Goal: Information Seeking & Learning: Learn about a topic

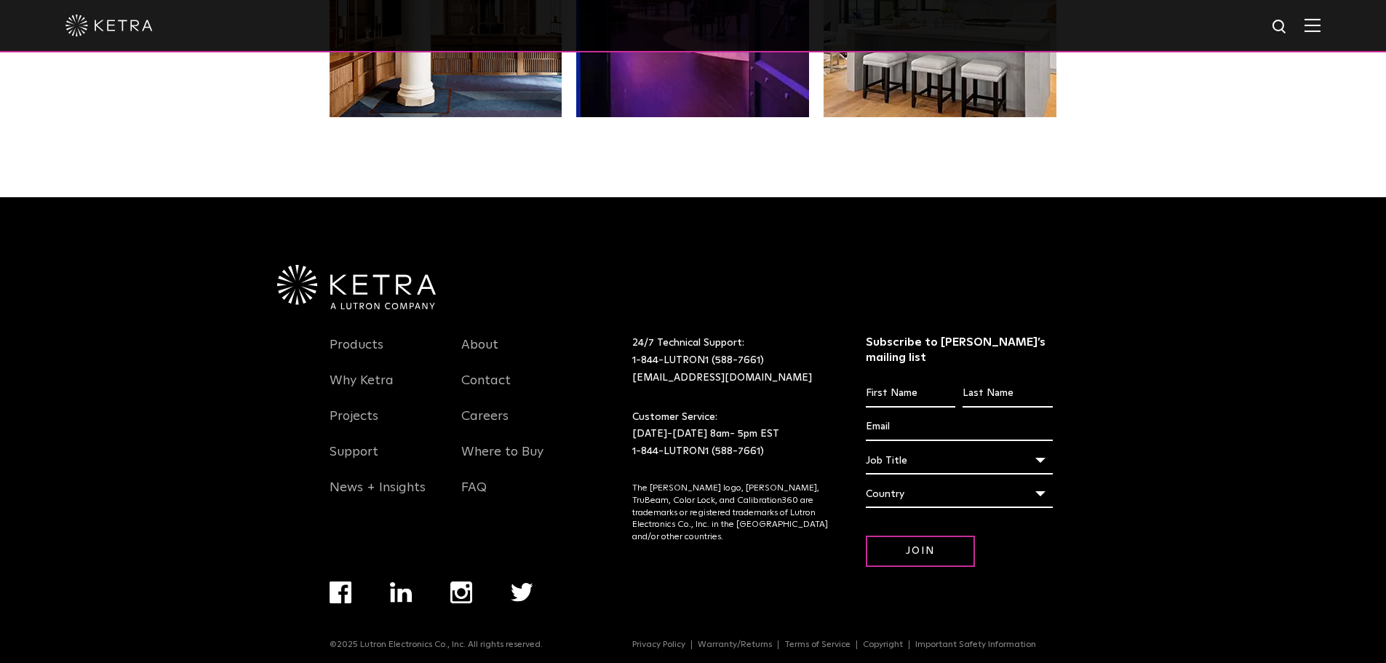
scroll to position [3060, 0]
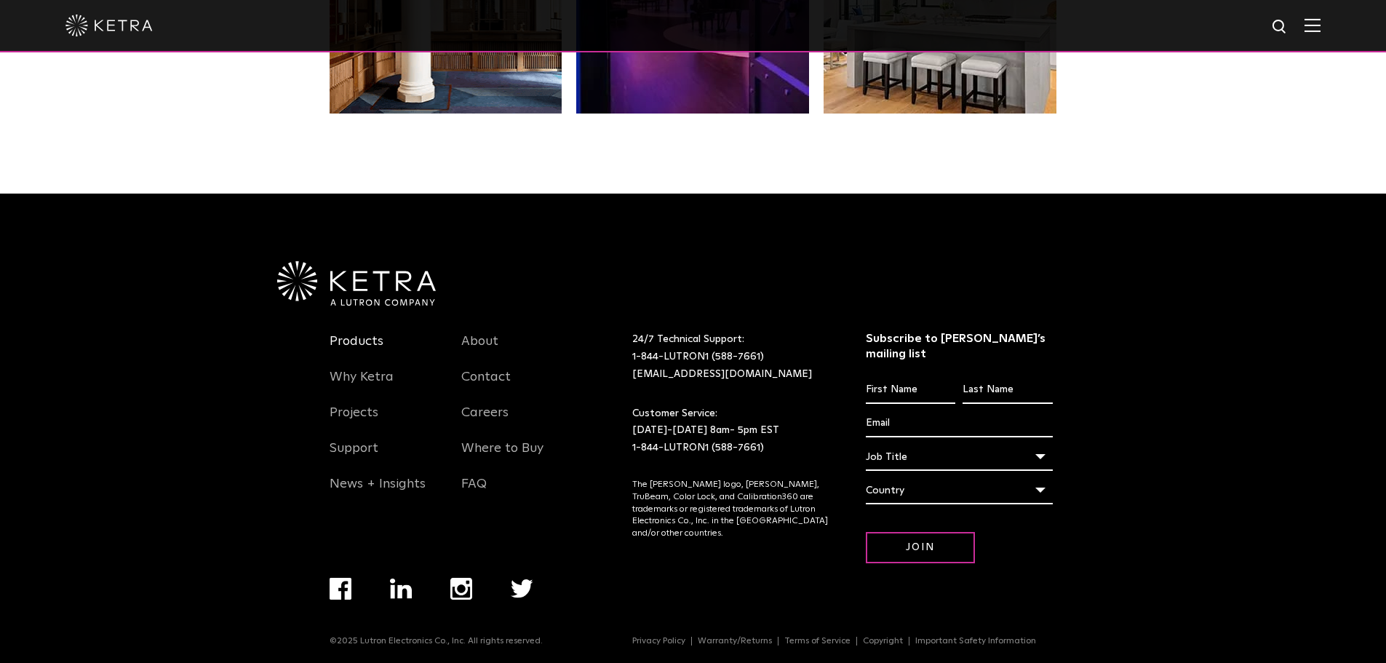
click at [370, 347] on link "Products" at bounding box center [357, 349] width 54 height 33
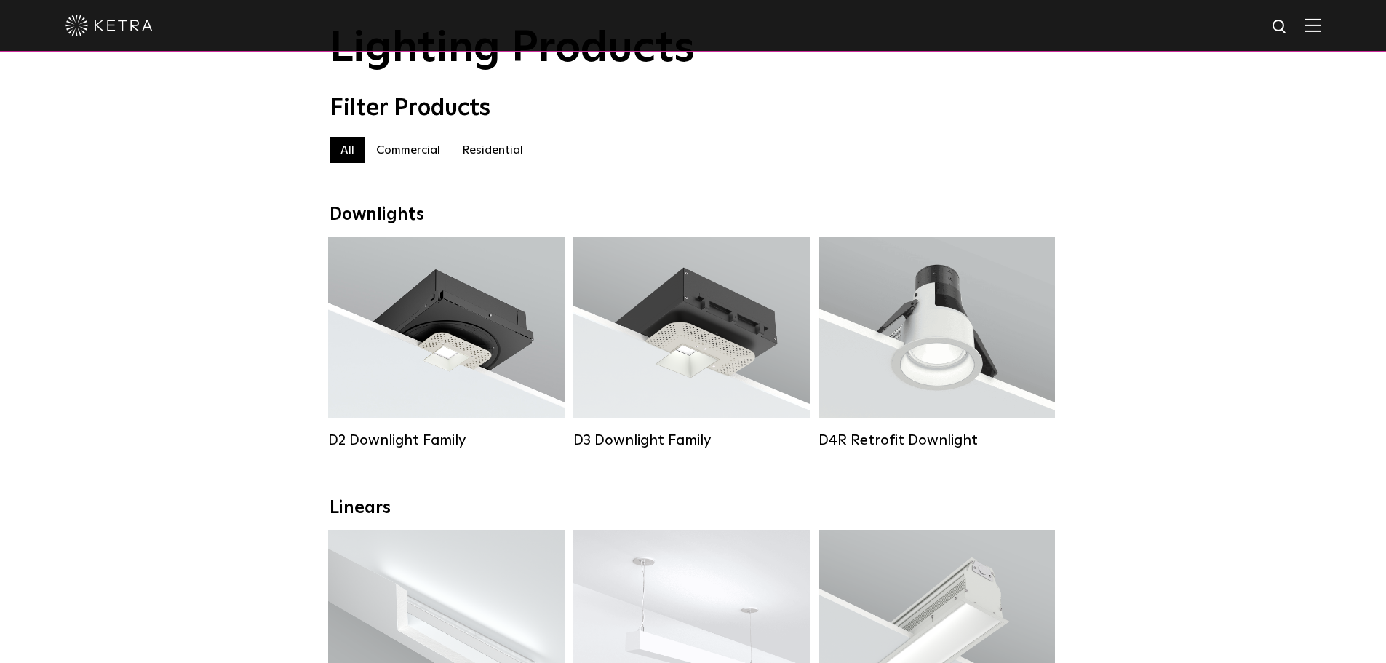
scroll to position [73, 0]
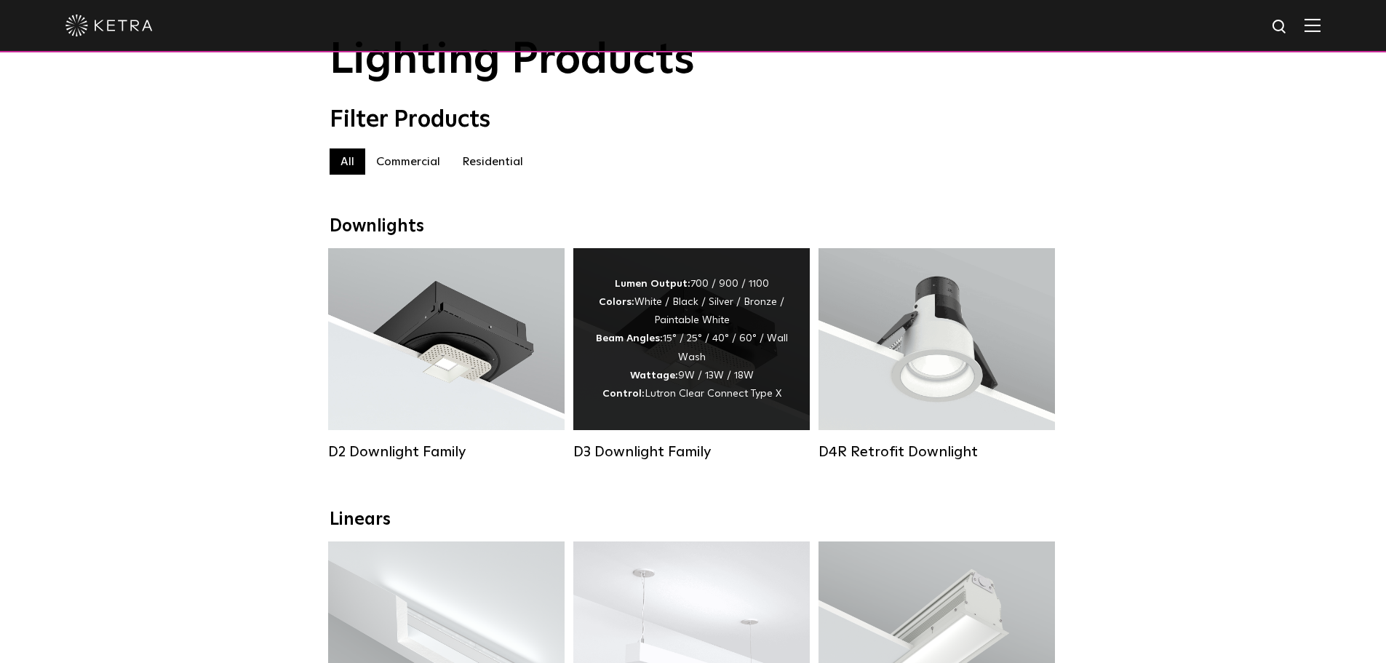
click at [690, 361] on div "Lumen Output: 700 / 900 / 1100 Colors: White / Black / Silver / Bronze / Painta…" at bounding box center [691, 339] width 193 height 128
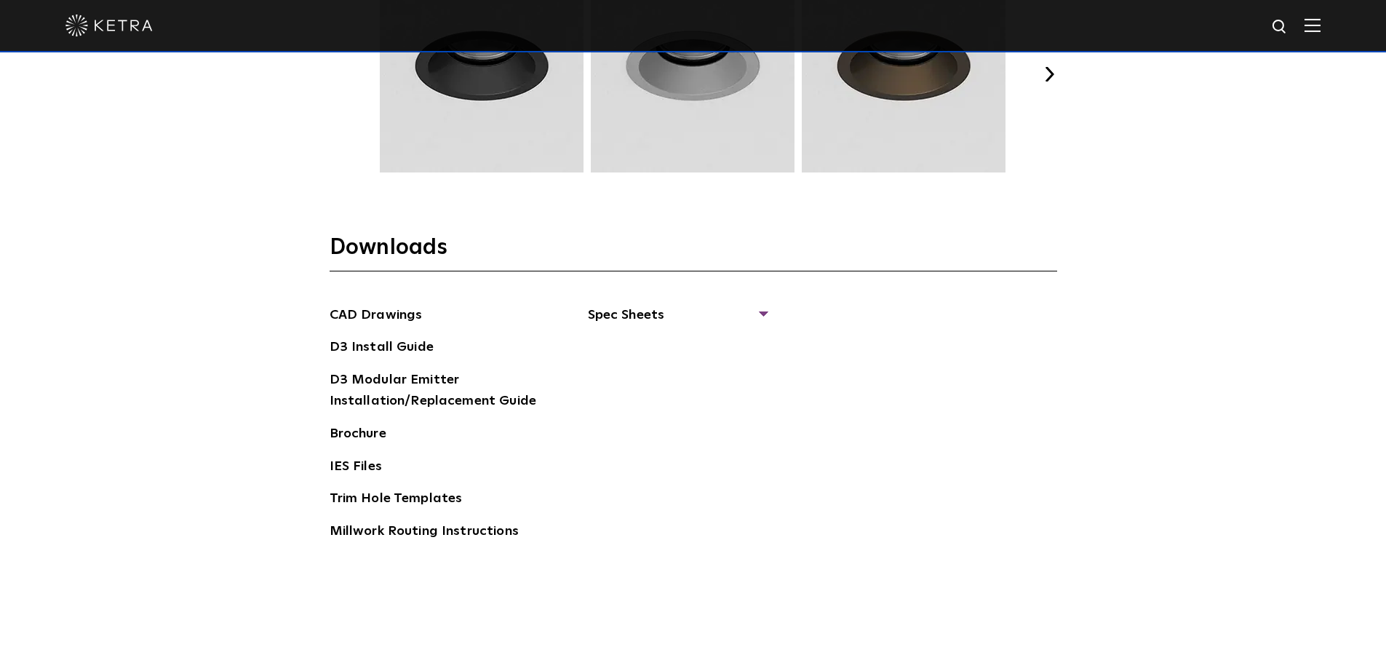
scroll to position [2183, 0]
click at [758, 314] on span "Spec Sheets" at bounding box center [677, 322] width 178 height 32
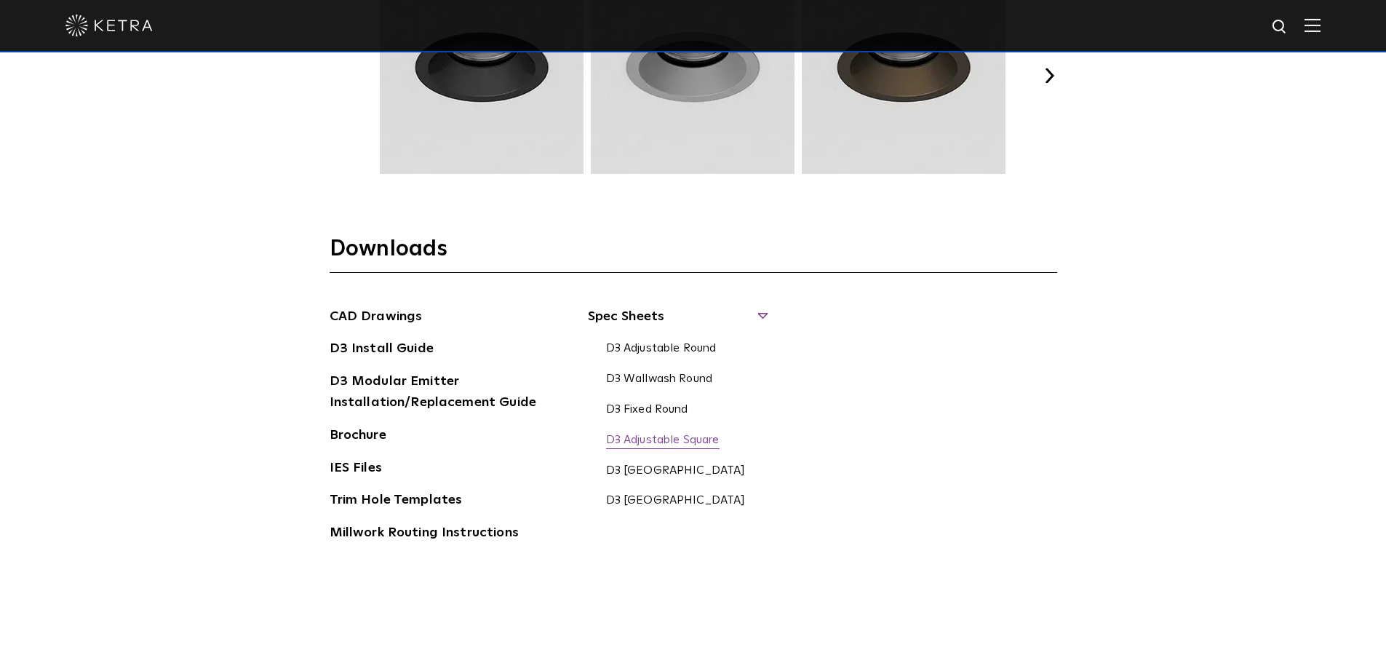
click at [671, 436] on link "D3 Adjustable Square" at bounding box center [663, 441] width 114 height 16
click at [1332, 29] on div at bounding box center [693, 26] width 1386 height 52
click at [1321, 31] on img at bounding box center [1313, 25] width 16 height 14
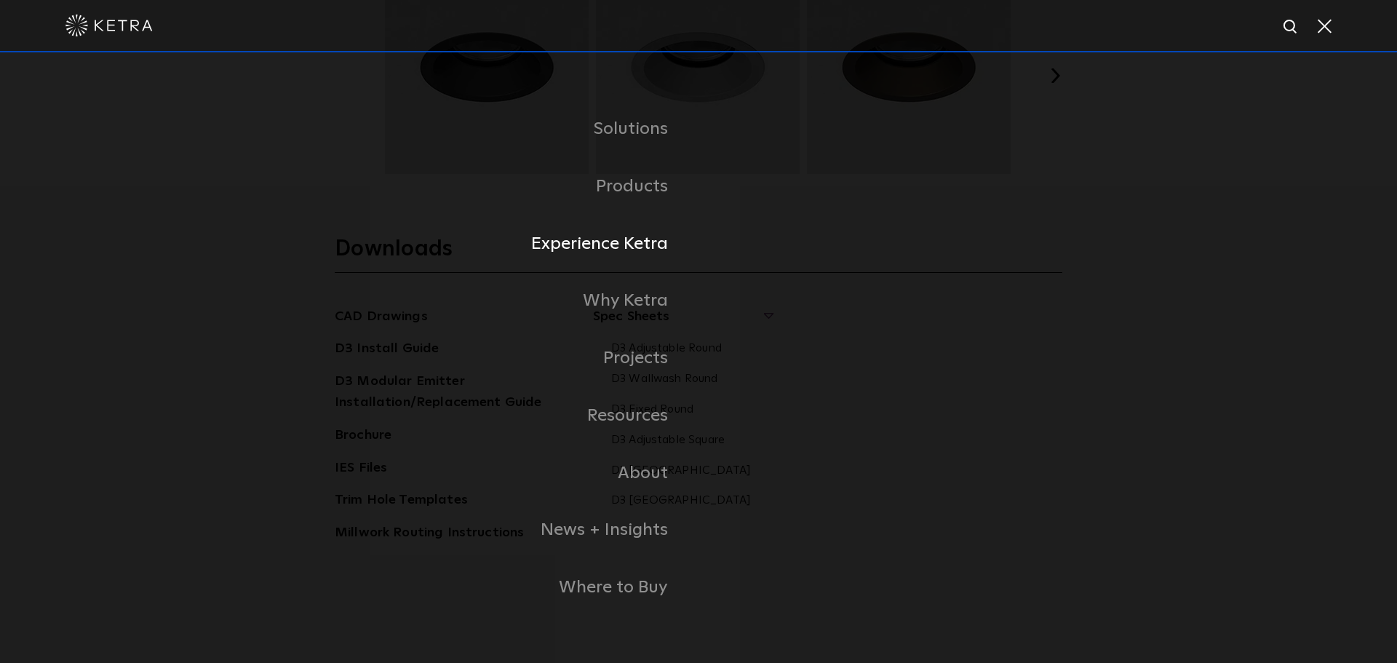
click at [611, 247] on link "Experience Ketra" at bounding box center [517, 243] width 364 height 57
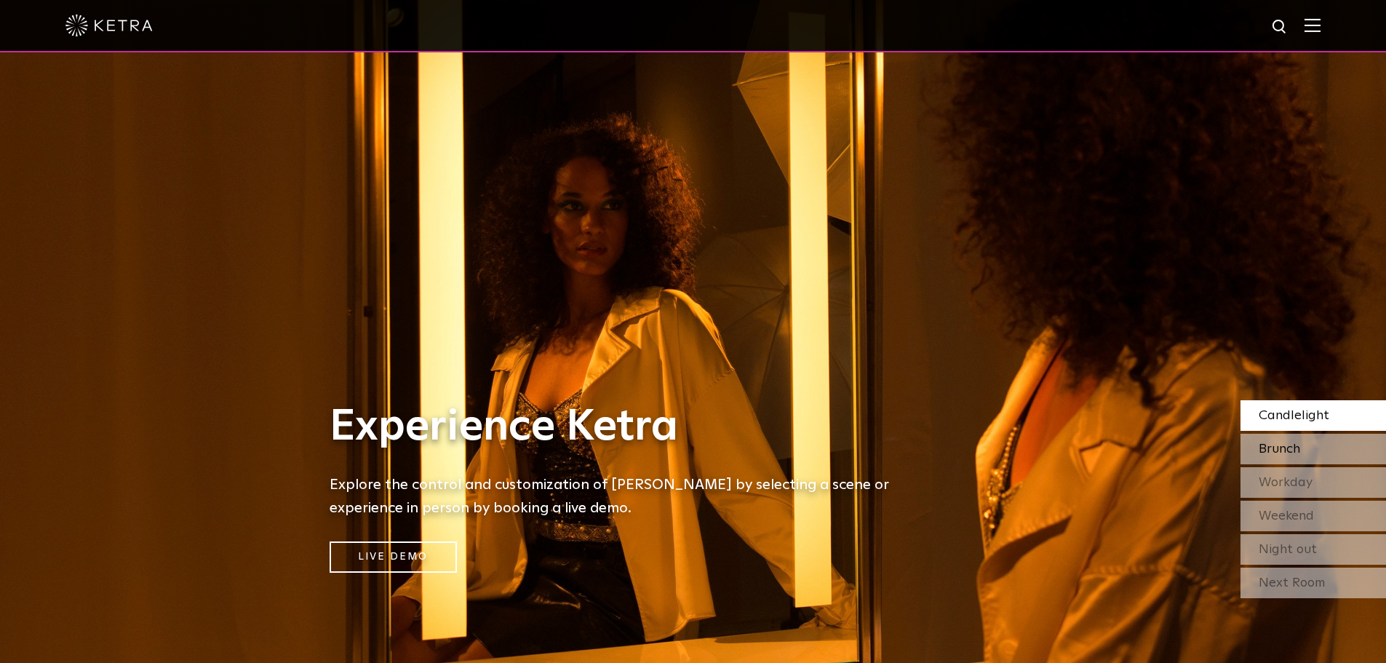
click at [1294, 450] on span "Brunch" at bounding box center [1279, 448] width 41 height 13
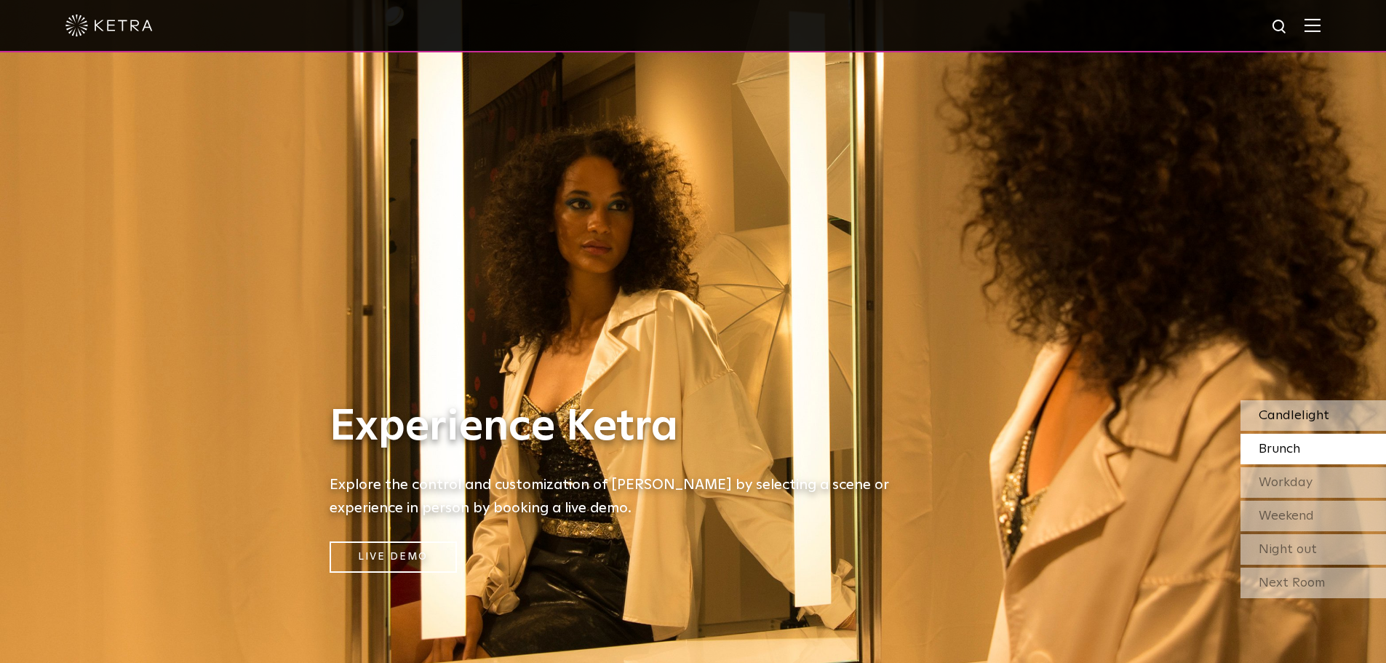
click at [1286, 405] on div "Candlelight" at bounding box center [1314, 415] width 146 height 31
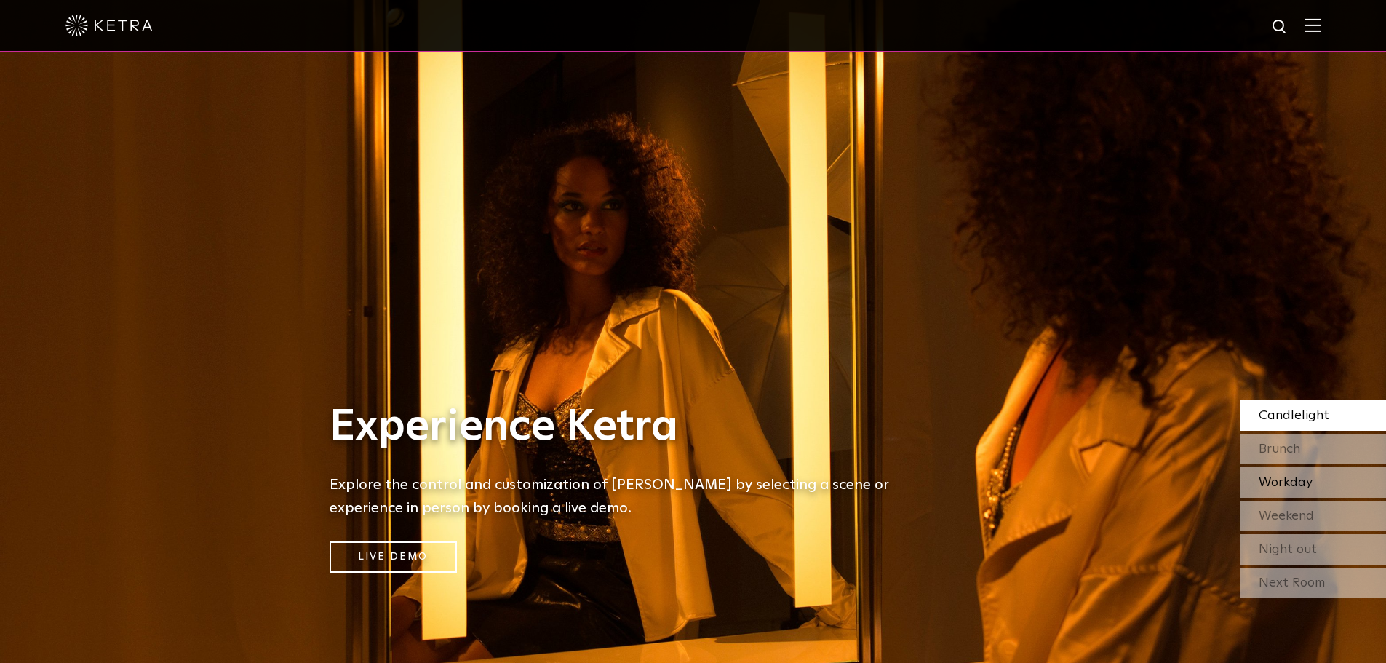
click at [1294, 477] on span "Workday" at bounding box center [1286, 482] width 54 height 13
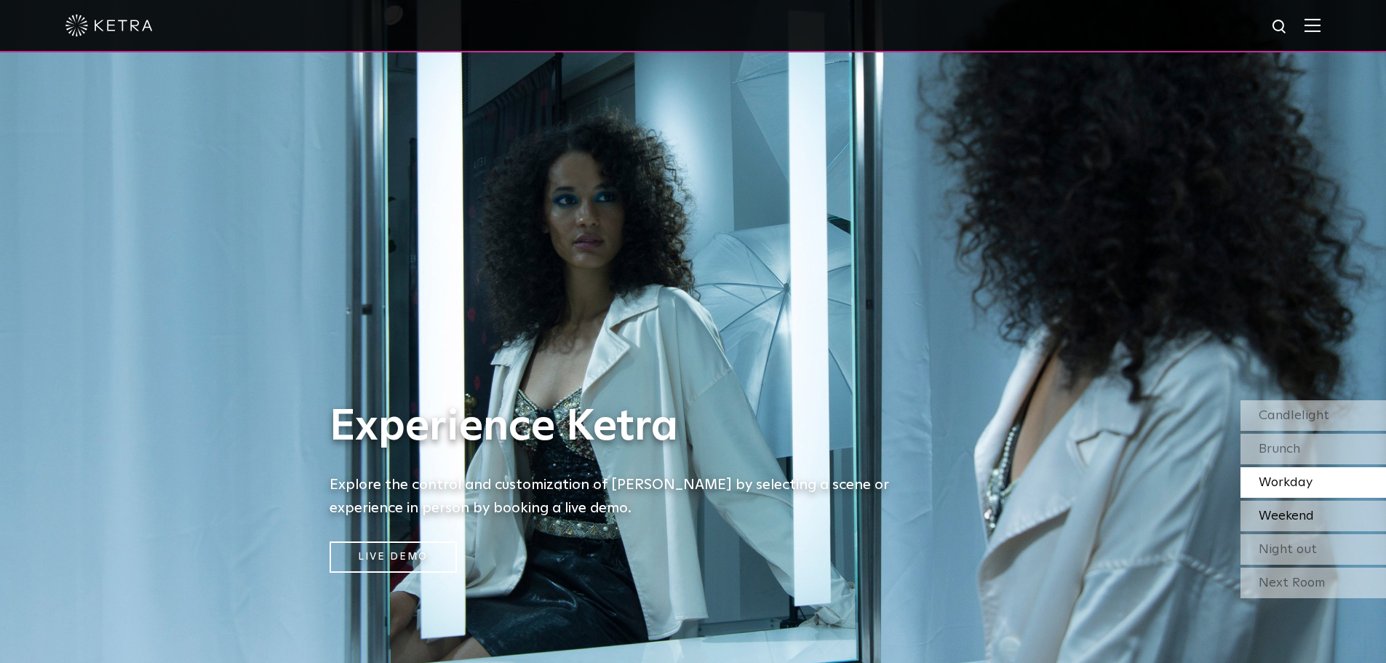
click at [1292, 517] on span "Weekend" at bounding box center [1286, 515] width 55 height 13
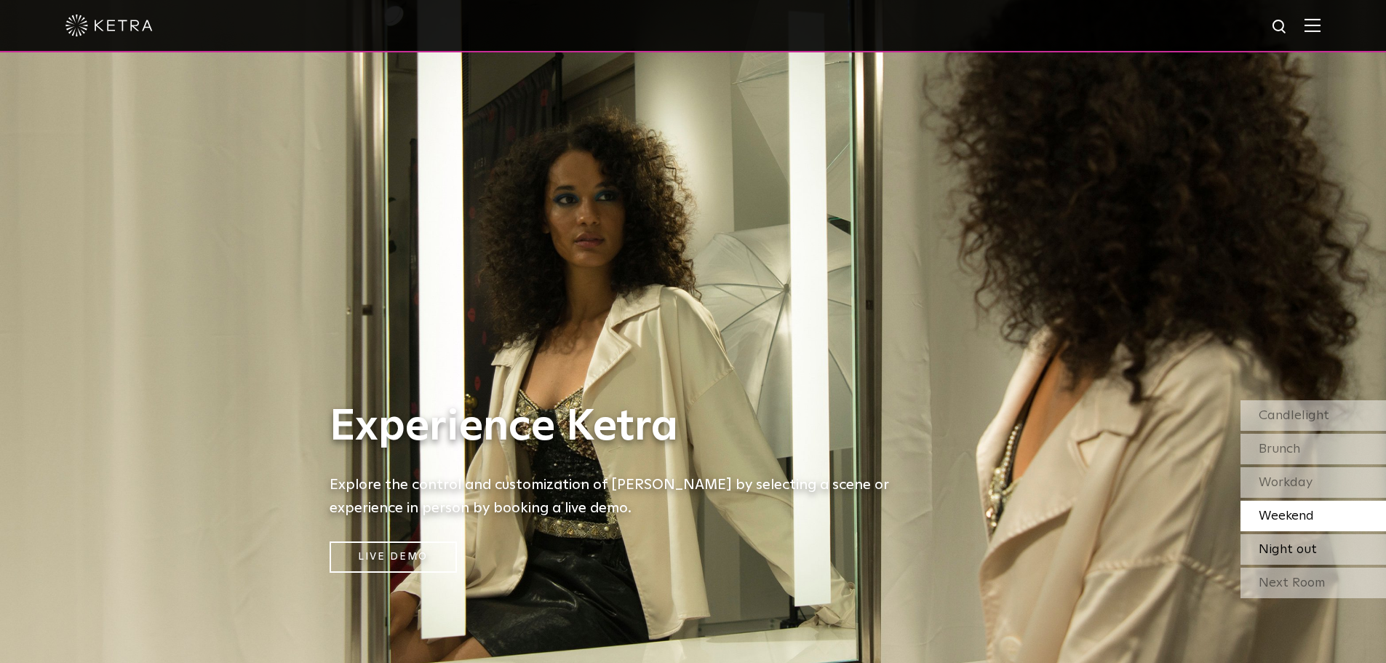
click at [1287, 561] on div "Night out" at bounding box center [1314, 549] width 146 height 31
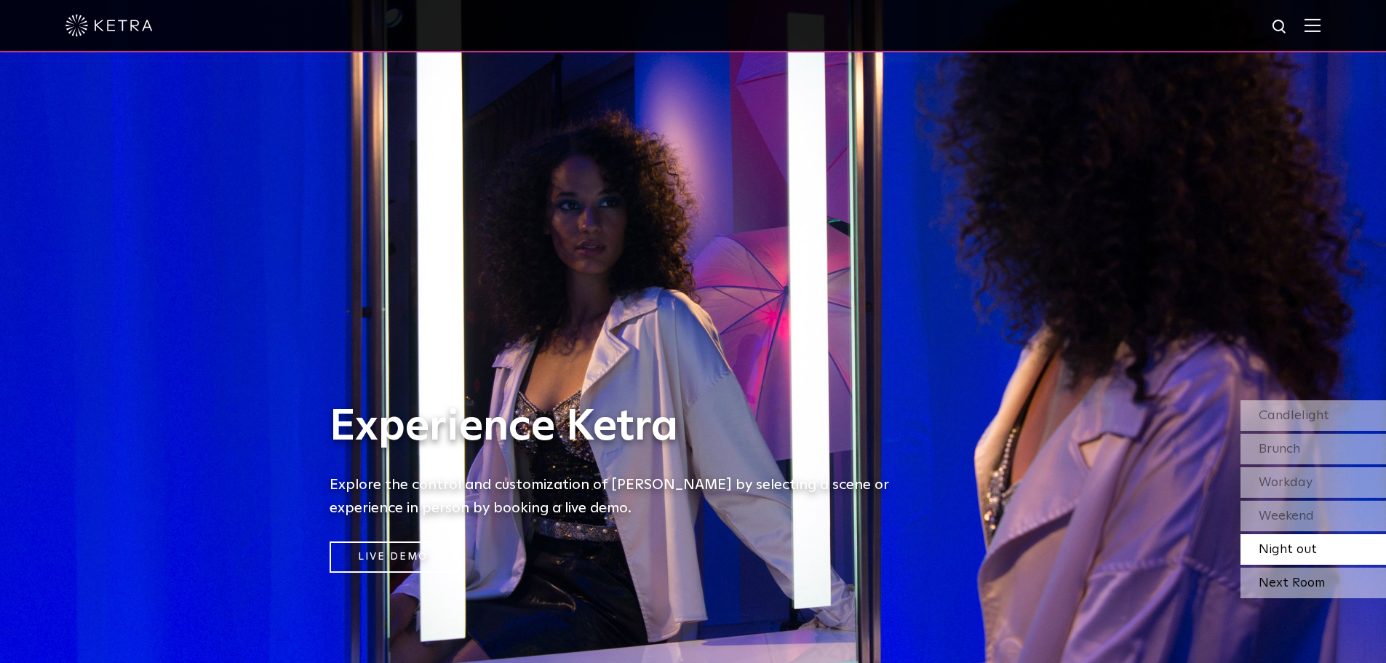
click at [1287, 591] on div "Next Room" at bounding box center [1314, 583] width 146 height 31
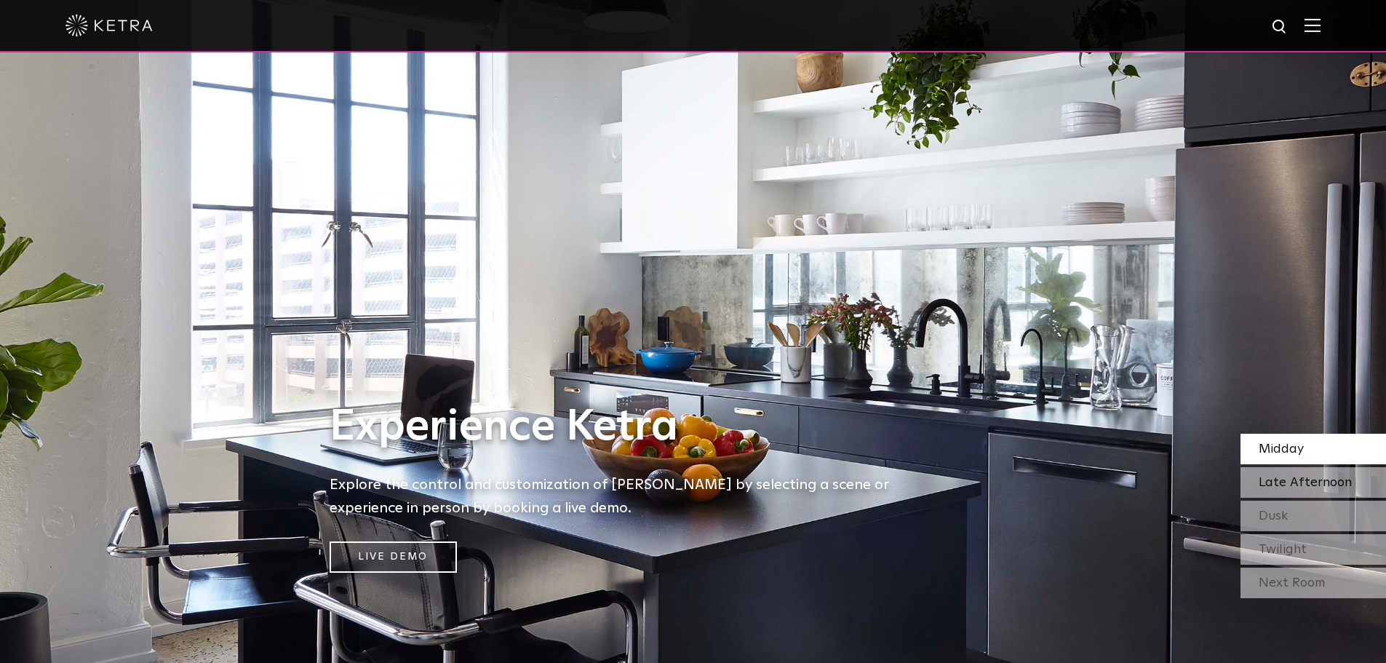
click at [1315, 480] on span "Late Afternoon" at bounding box center [1305, 482] width 93 height 13
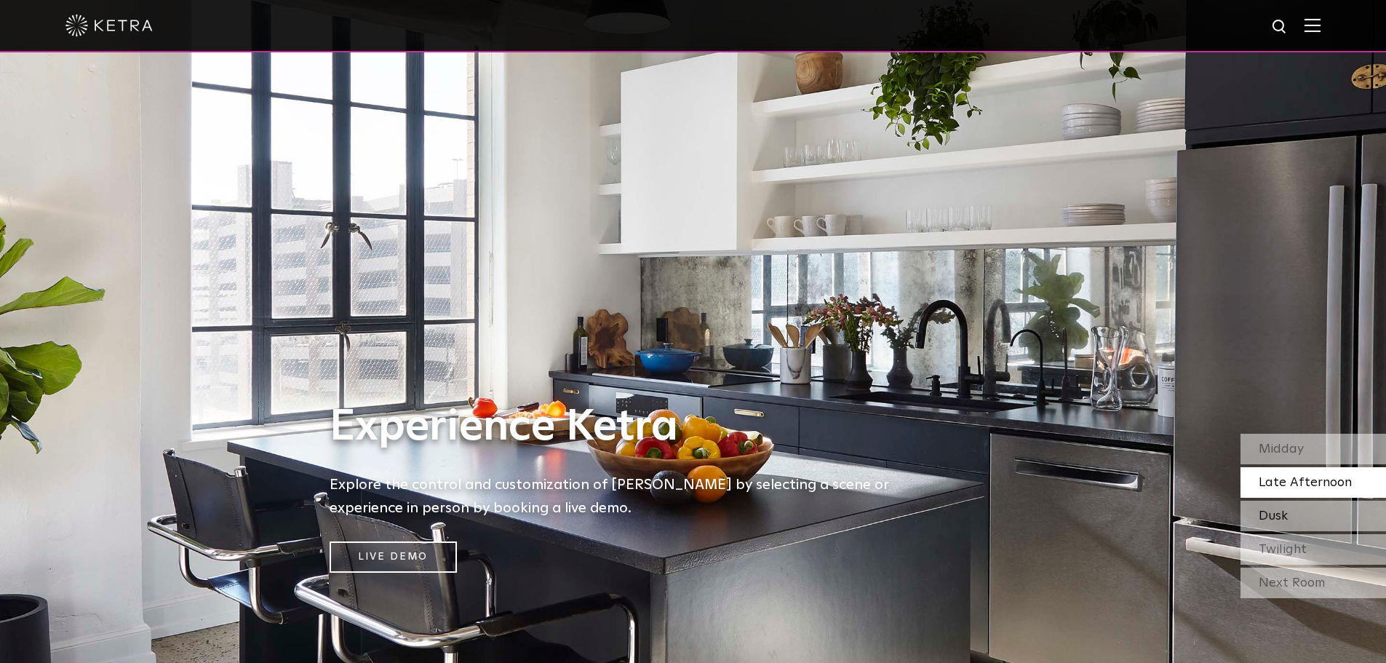
click at [1307, 509] on div "Dusk" at bounding box center [1314, 516] width 146 height 31
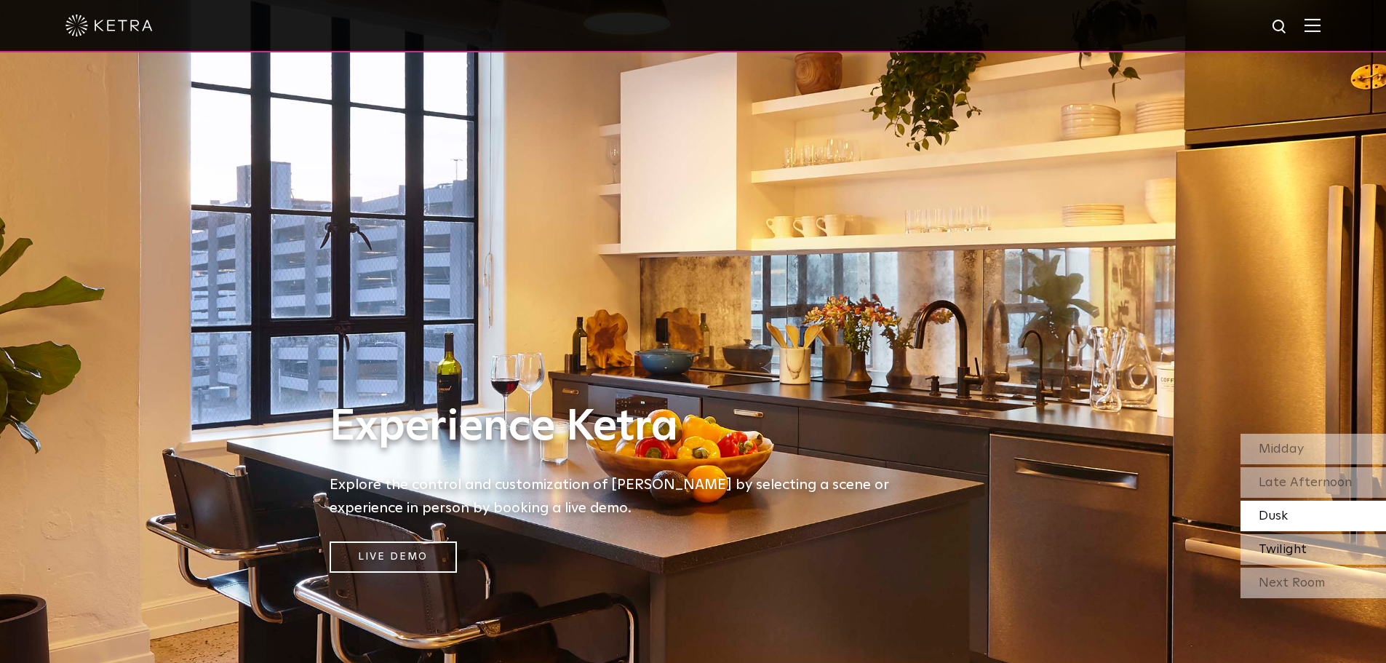
click at [1302, 554] on span "Twilight" at bounding box center [1283, 549] width 48 height 13
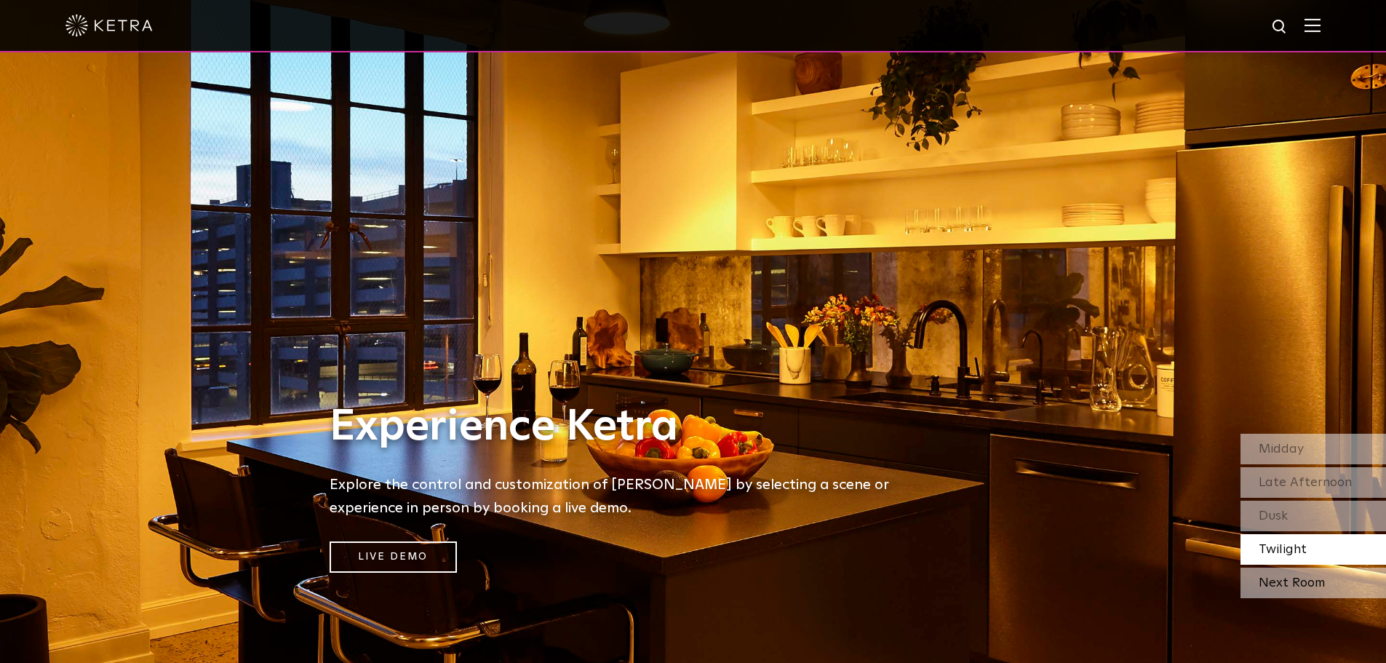
click at [1299, 586] on div "Next Room" at bounding box center [1314, 583] width 146 height 31
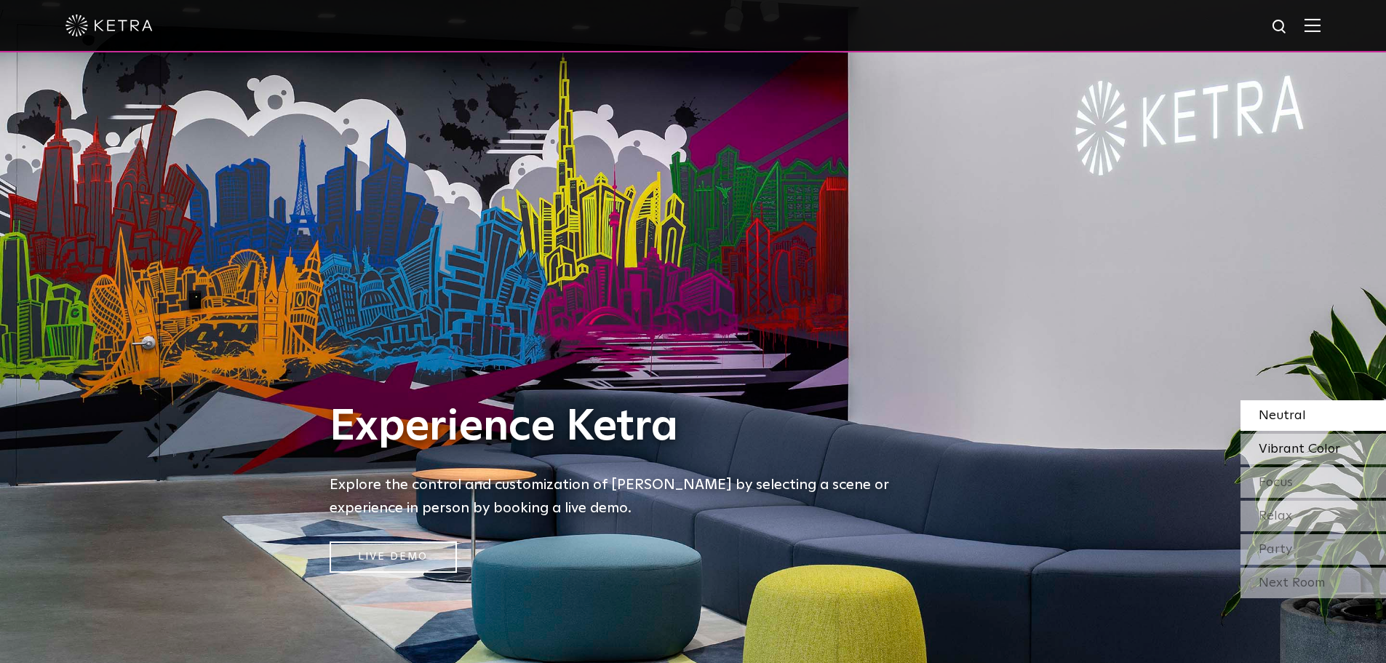
click at [1305, 443] on span "Vibrant Color" at bounding box center [1299, 448] width 81 height 13
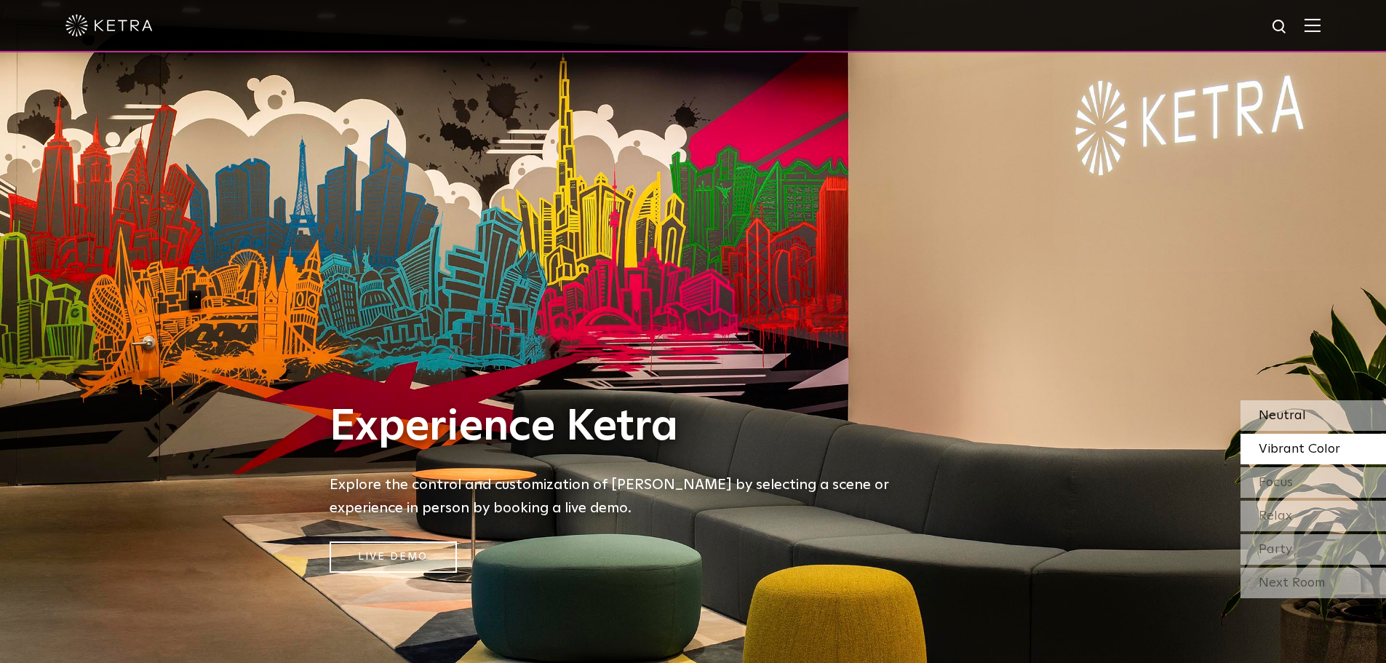
click at [1299, 403] on div "Neutral" at bounding box center [1314, 415] width 146 height 31
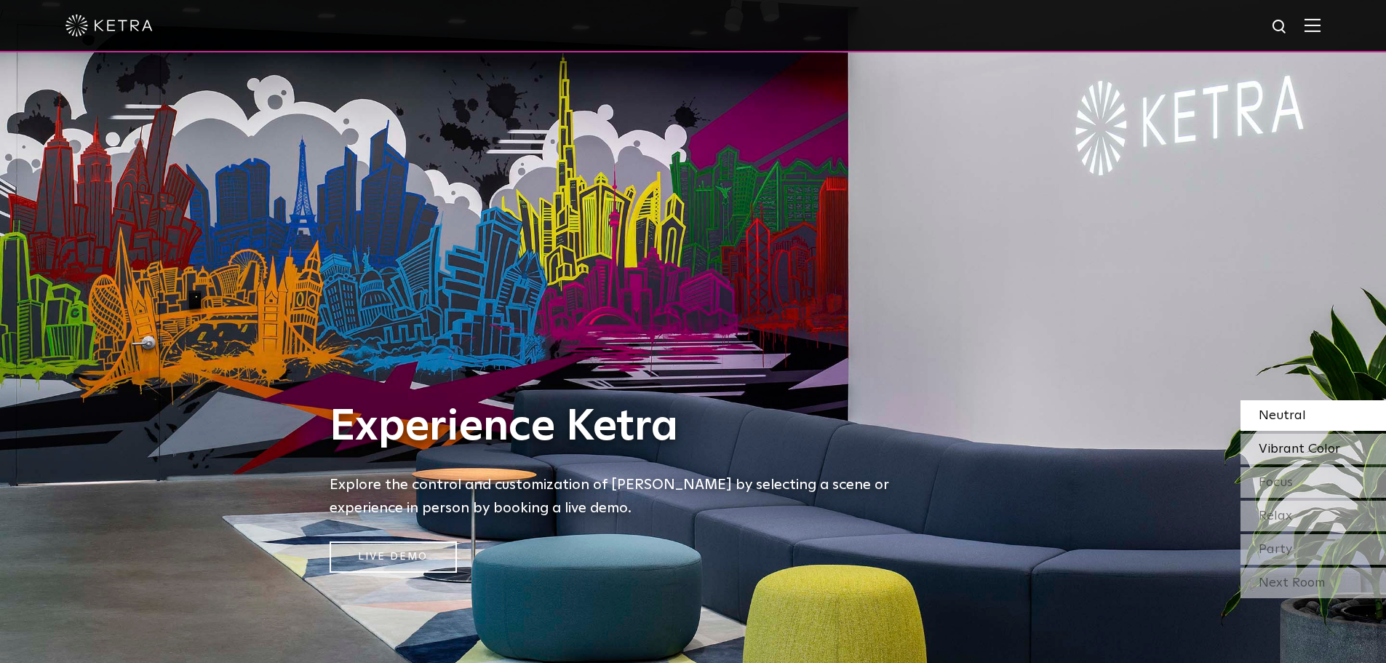
click at [1311, 455] on span "Vibrant Color" at bounding box center [1299, 448] width 81 height 13
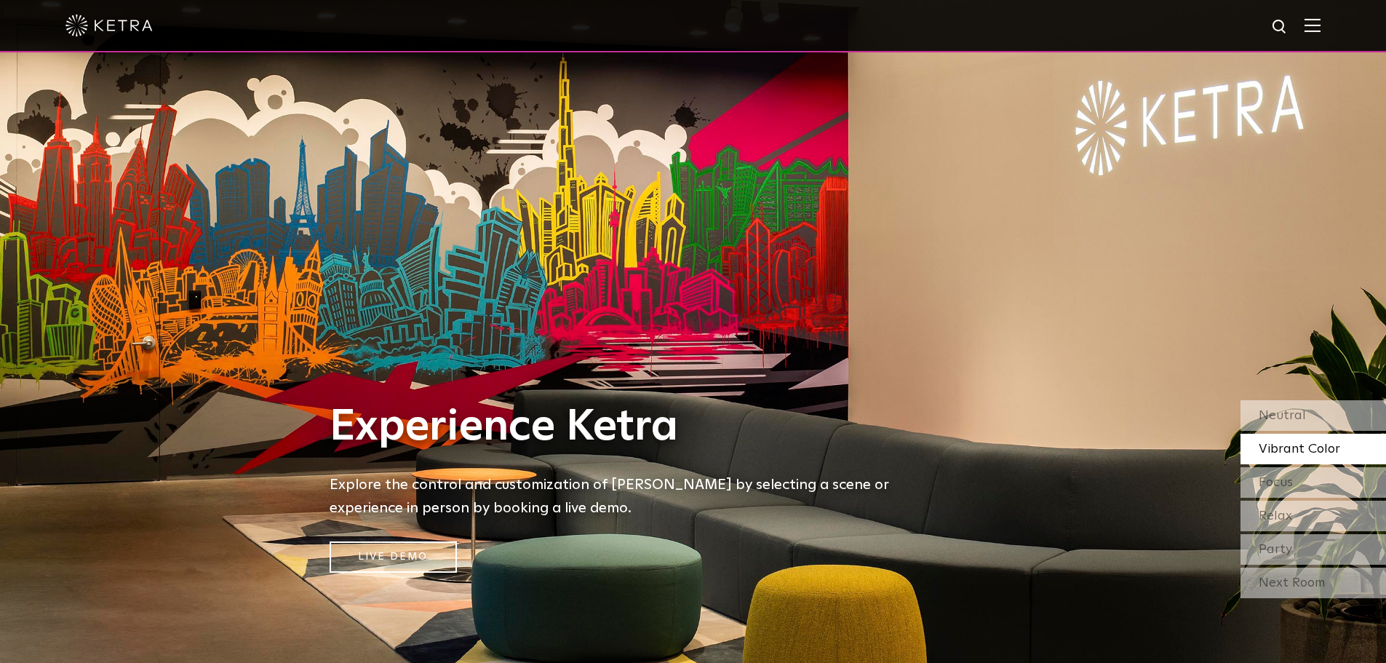
click at [1311, 455] on span "Vibrant Color" at bounding box center [1299, 448] width 81 height 13
click at [1311, 482] on div "Focus" at bounding box center [1314, 482] width 146 height 31
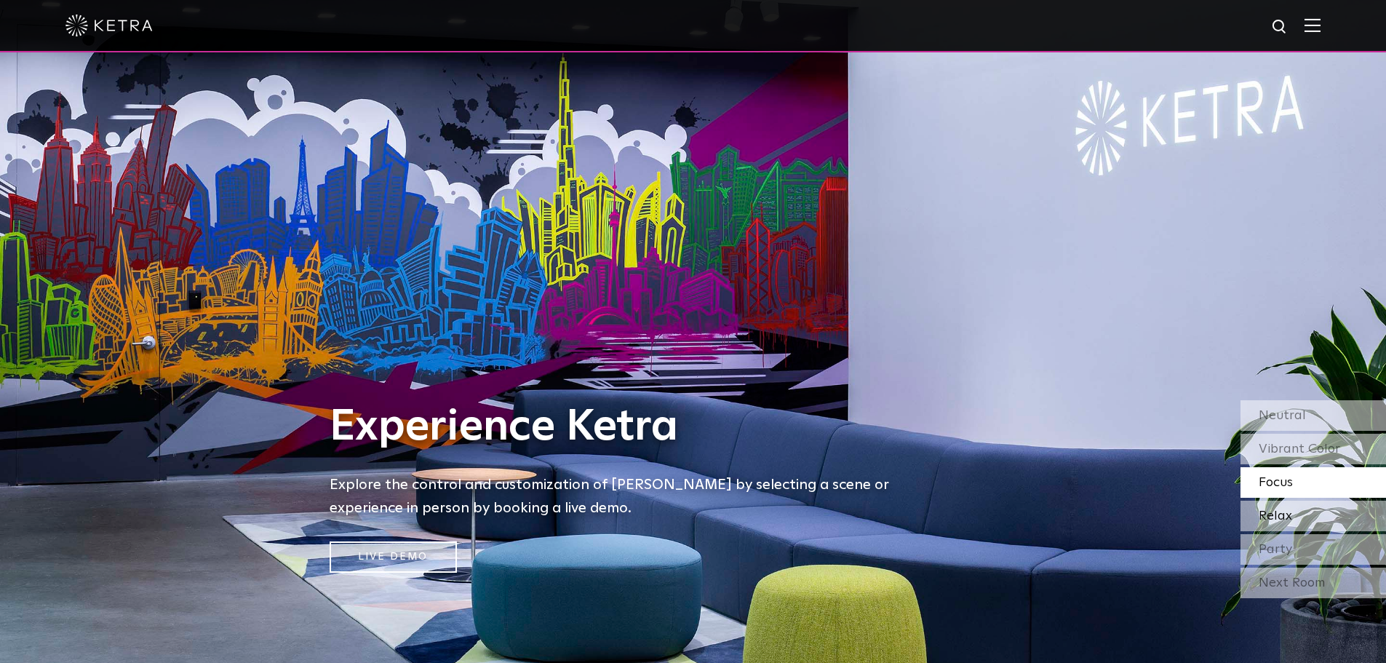
click at [1301, 517] on div "Relax" at bounding box center [1314, 516] width 146 height 31
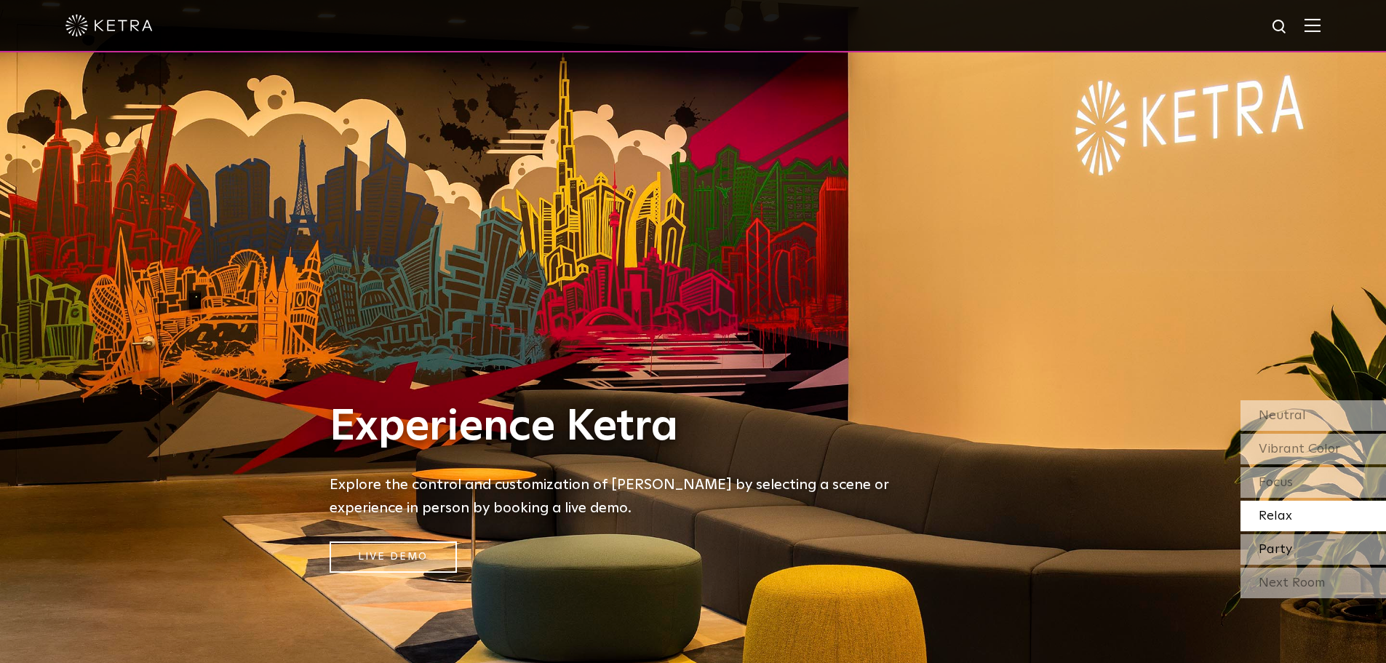
click at [1292, 557] on div "Party" at bounding box center [1314, 549] width 146 height 31
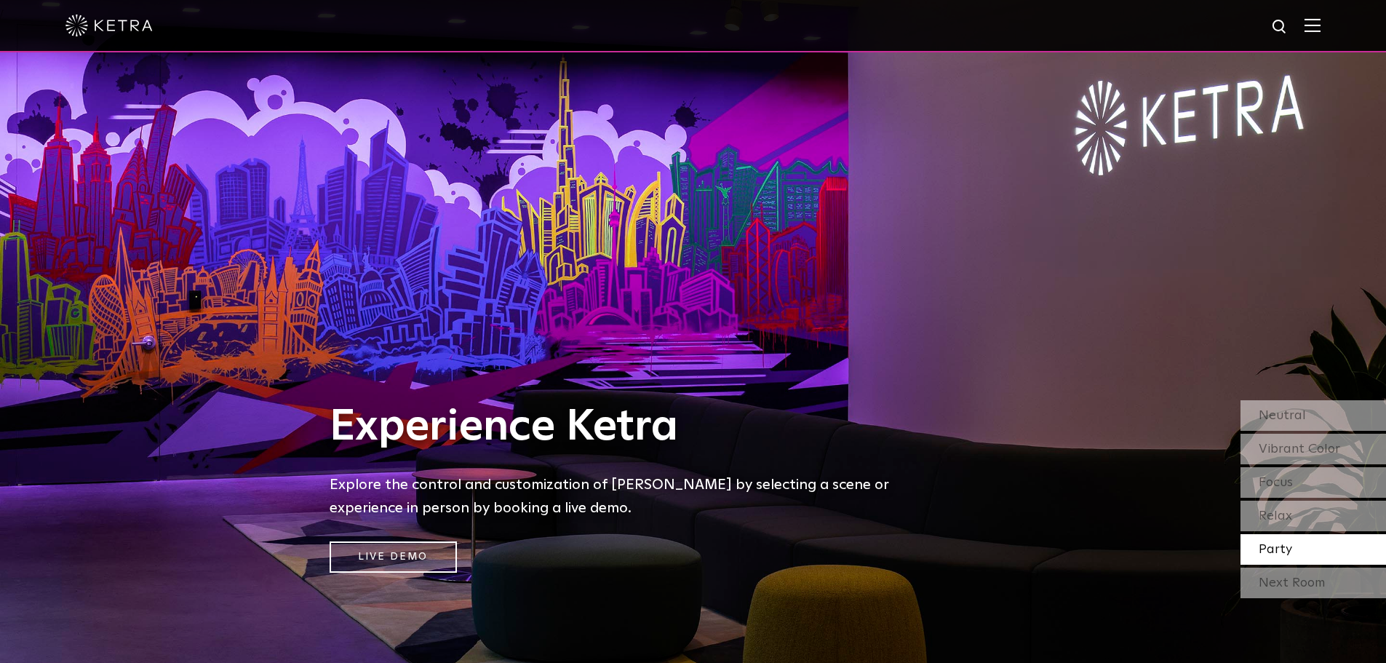
click at [1292, 557] on div "Party" at bounding box center [1314, 549] width 146 height 31
click at [1298, 586] on div "Next Room" at bounding box center [1314, 583] width 146 height 31
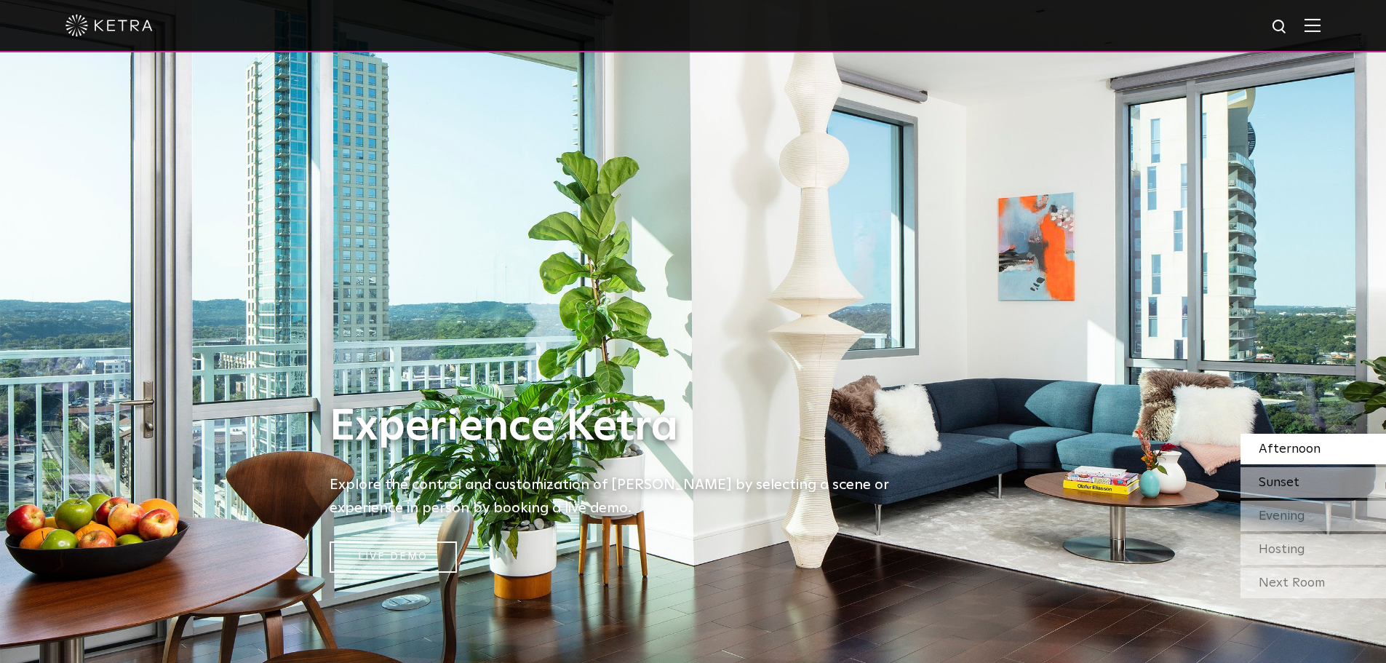
click at [1299, 487] on div "Sunset" at bounding box center [1314, 482] width 146 height 31
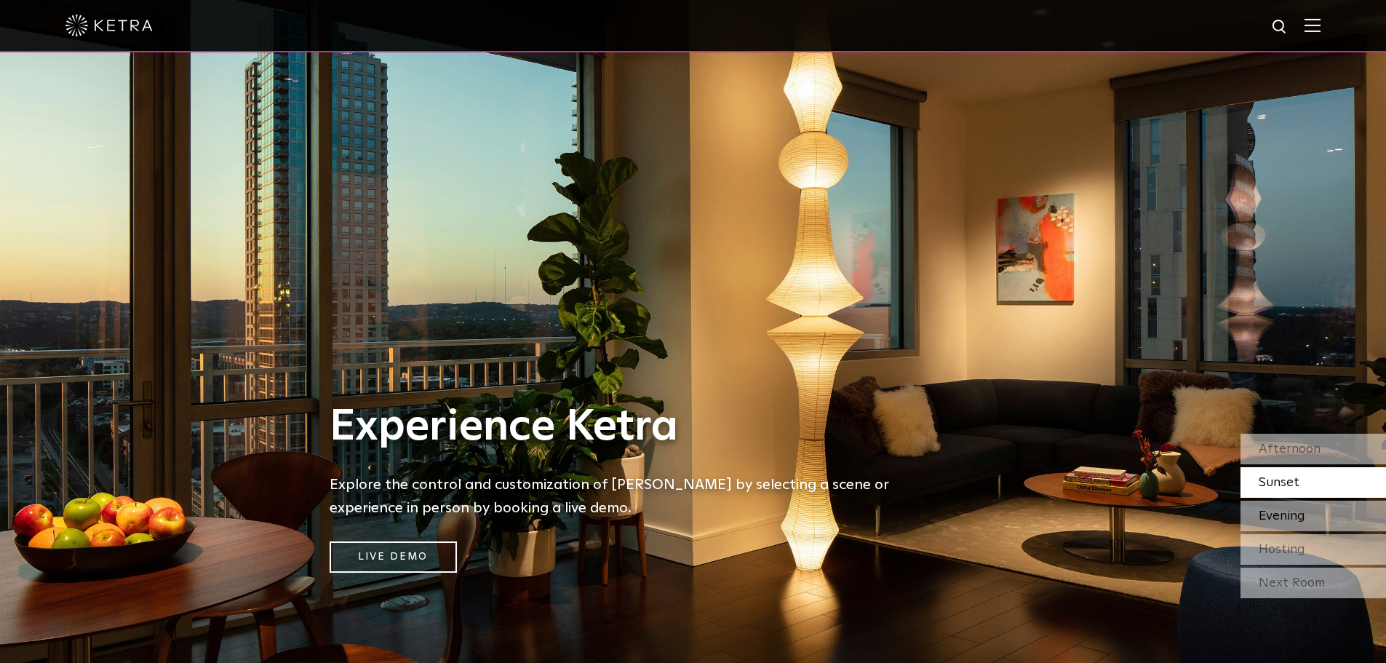
click at [1302, 521] on span "Evening" at bounding box center [1282, 515] width 47 height 13
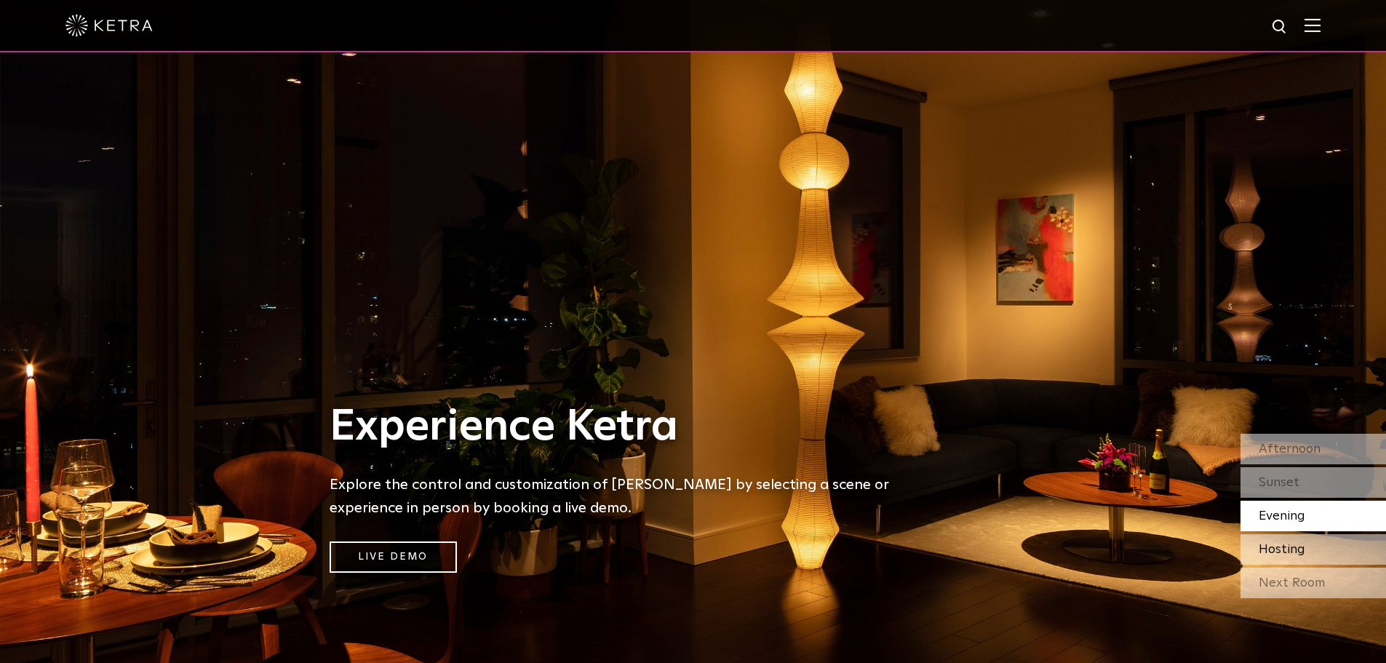
click at [1300, 548] on span "Hosting" at bounding box center [1282, 549] width 47 height 13
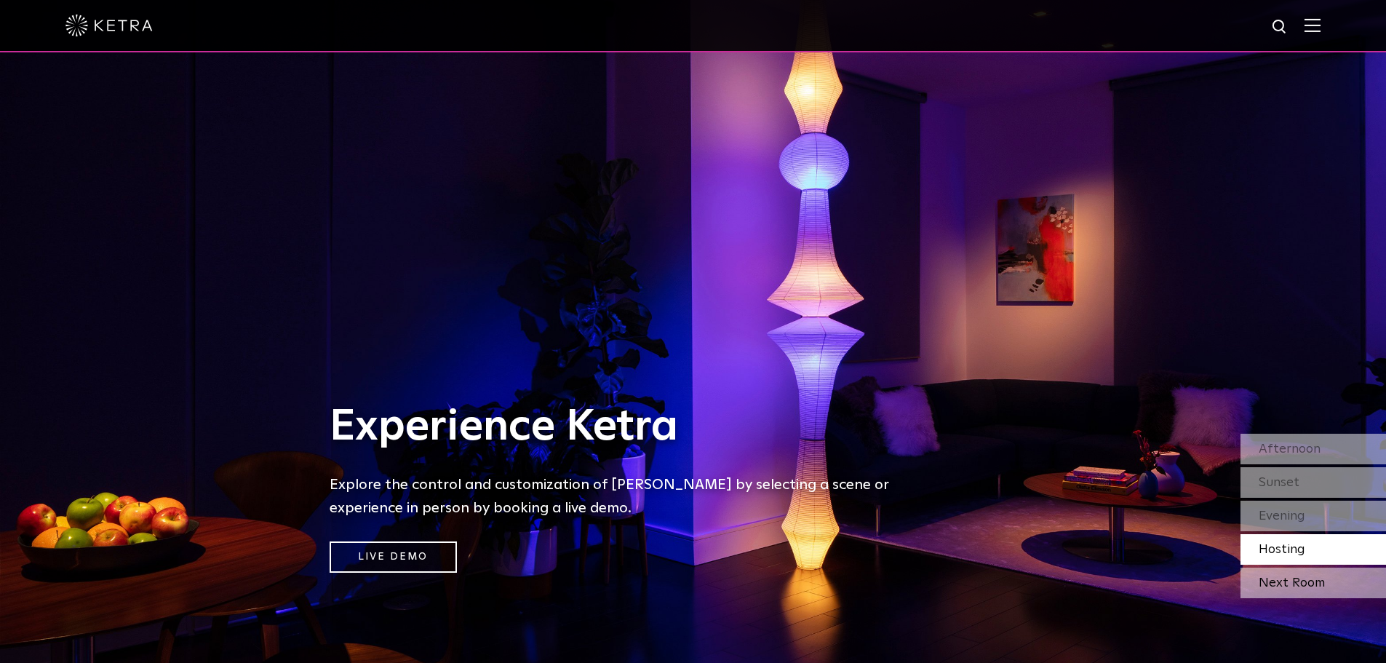
click at [1305, 588] on div "Next Room" at bounding box center [1314, 583] width 146 height 31
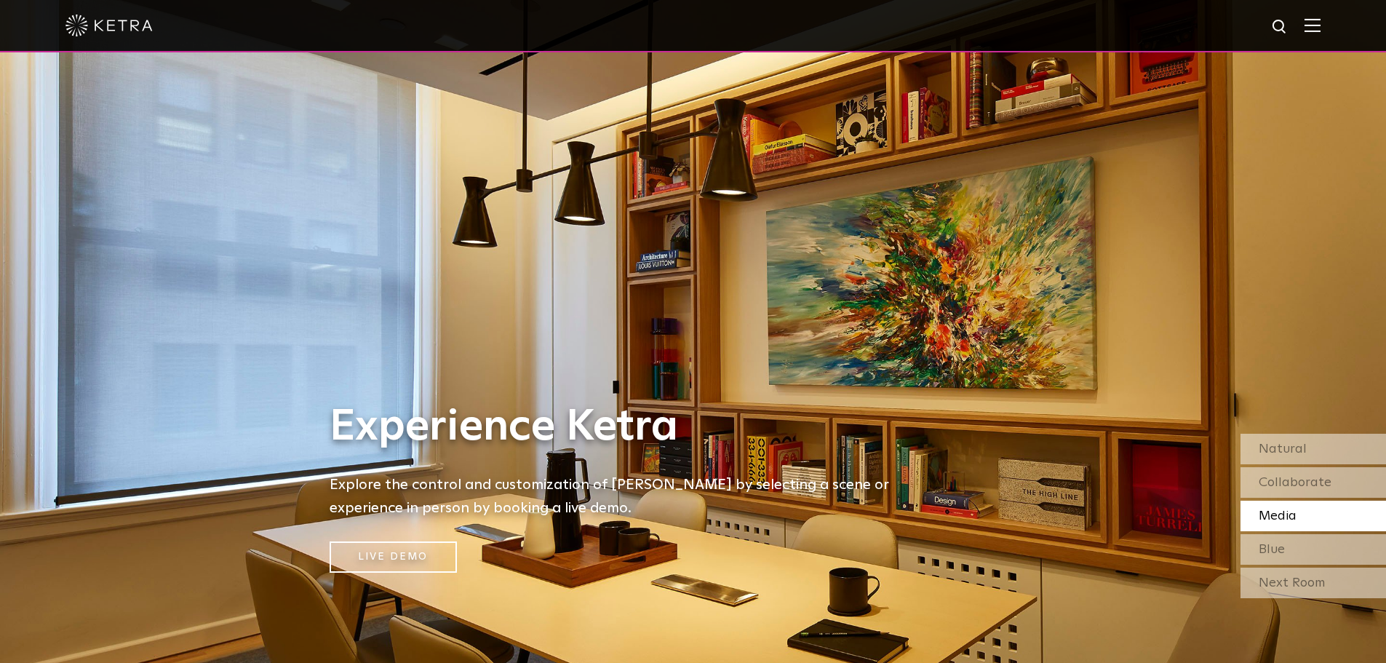
click at [1321, 32] on img at bounding box center [1313, 25] width 16 height 14
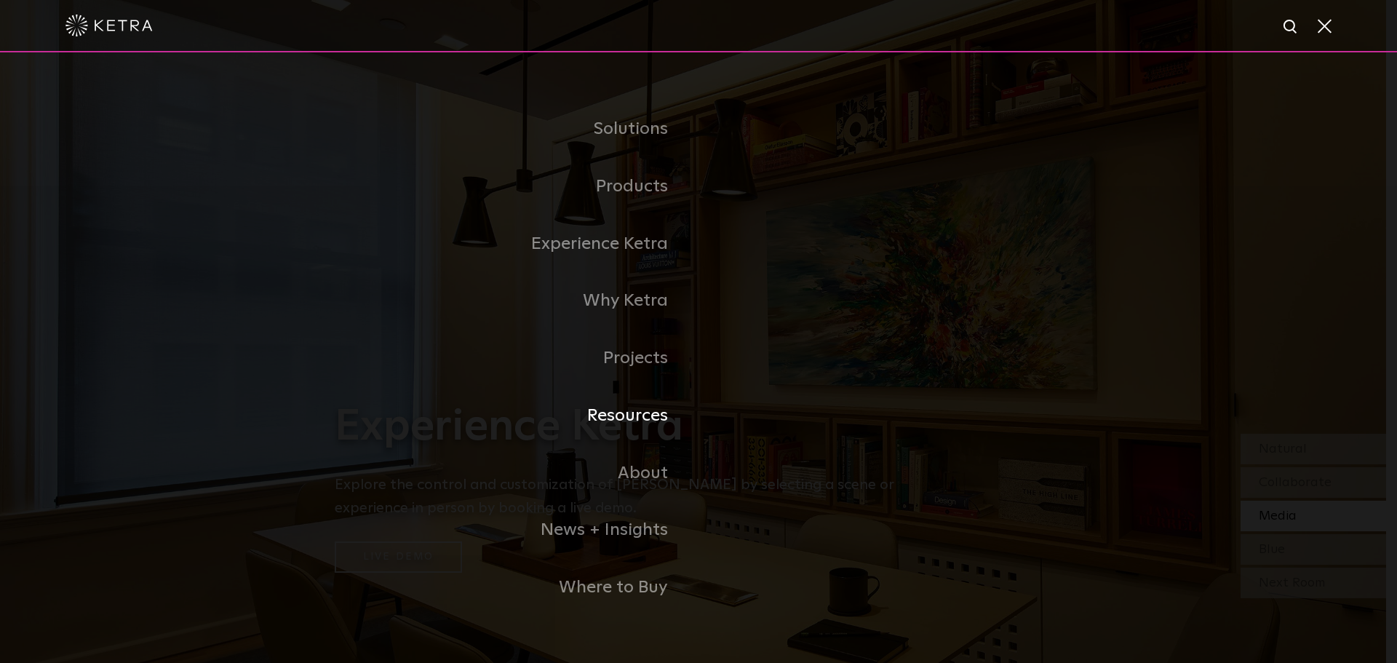
click at [636, 411] on link "Resources" at bounding box center [517, 415] width 364 height 57
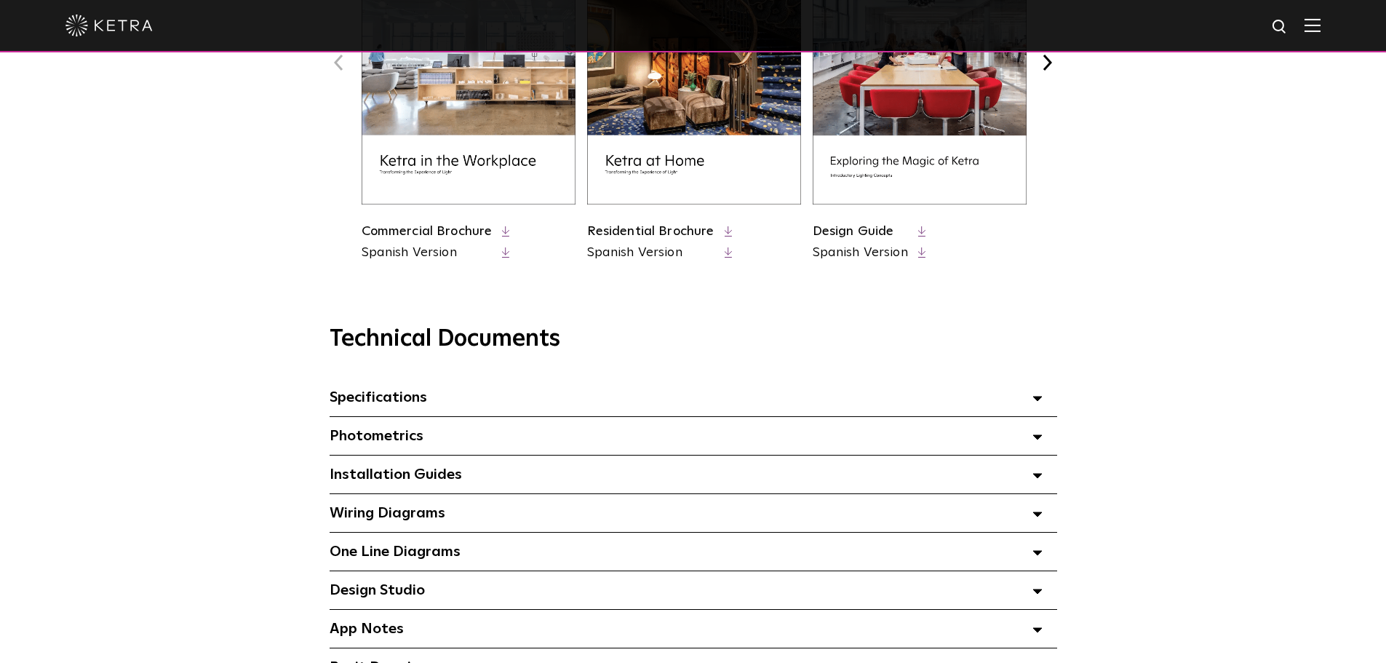
scroll to position [800, 0]
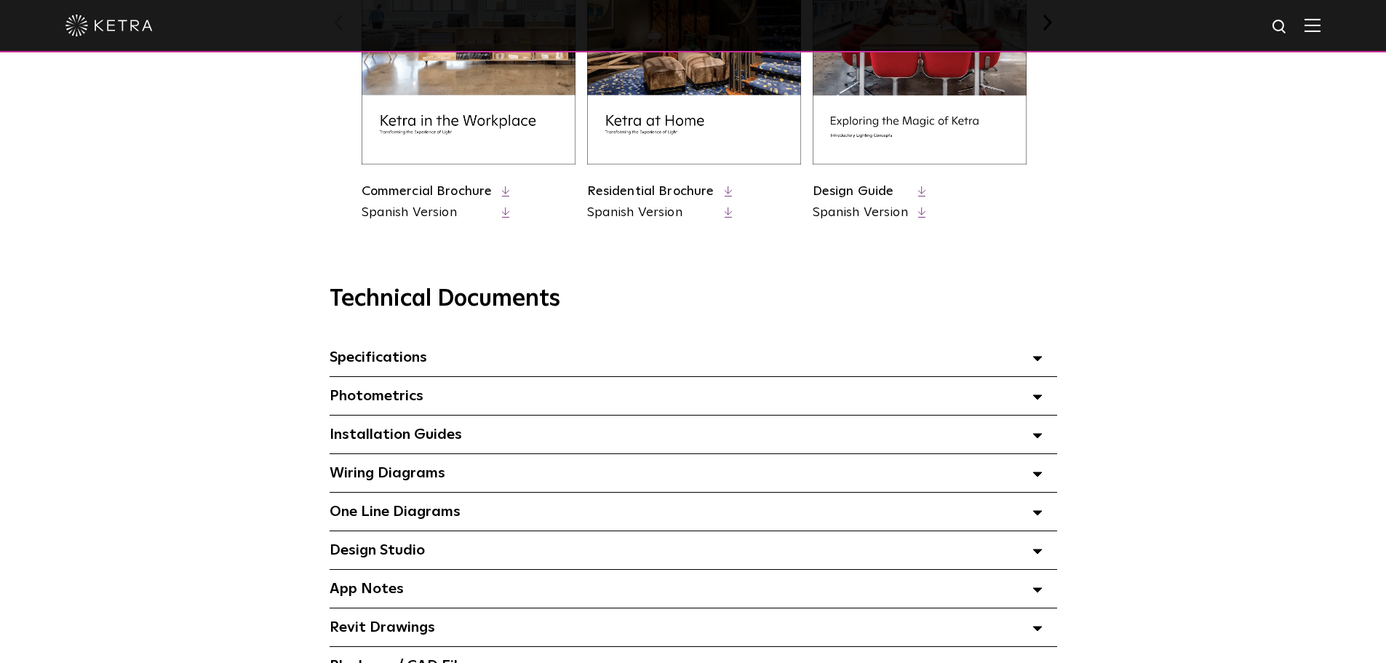
click at [1043, 402] on div "Photometrics Select checkboxes to use the bulk download option below" at bounding box center [694, 396] width 728 height 38
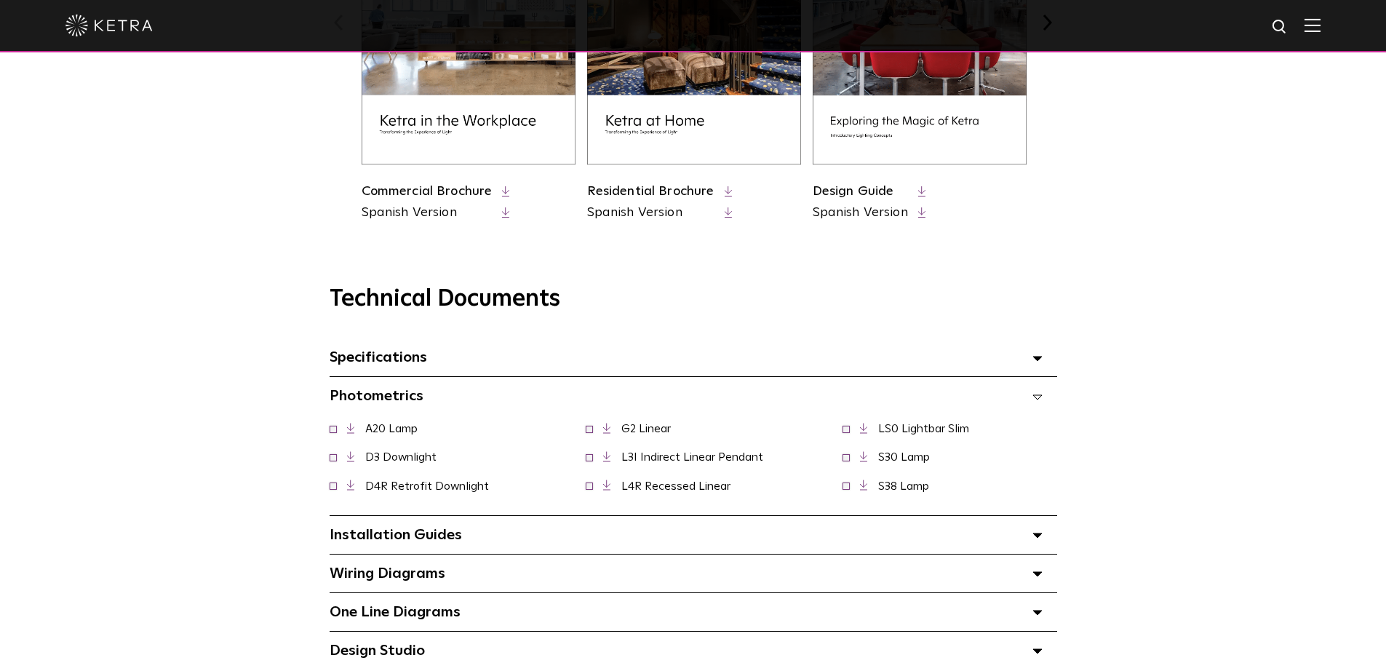
click at [426, 460] on link "D3 Downlight" at bounding box center [400, 457] width 71 height 12
click at [1115, 434] on div "Technical Documents Specifications Select checkboxes to use the bulk download o…" at bounding box center [693, 554] width 997 height 539
click at [1032, 399] on icon at bounding box center [1037, 396] width 10 height 5
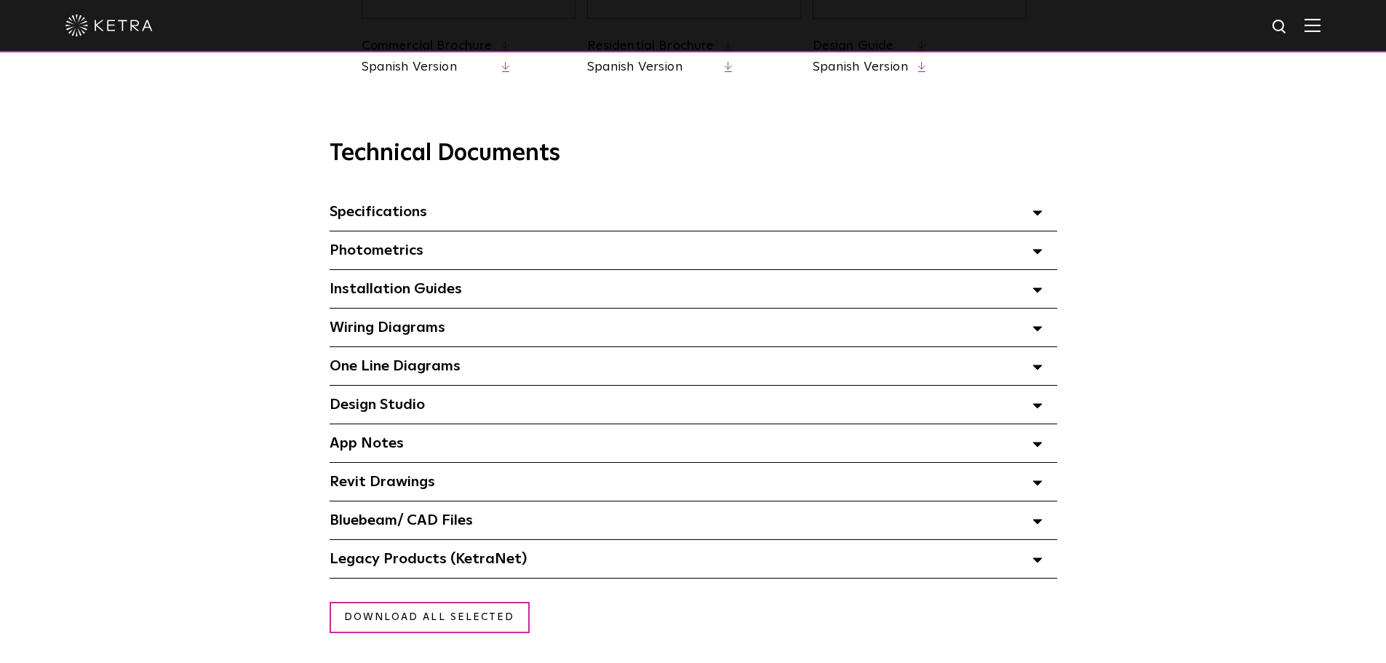
scroll to position [1019, 0]
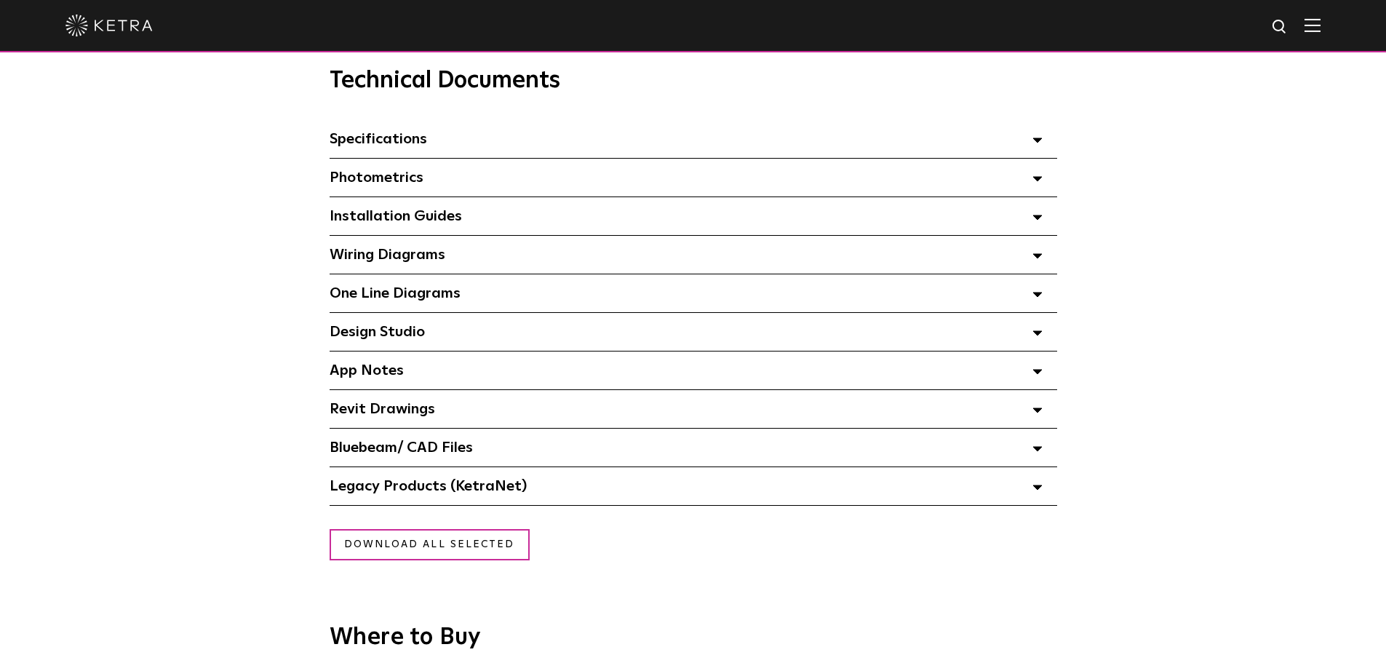
click at [1036, 143] on icon at bounding box center [1037, 140] width 10 height 5
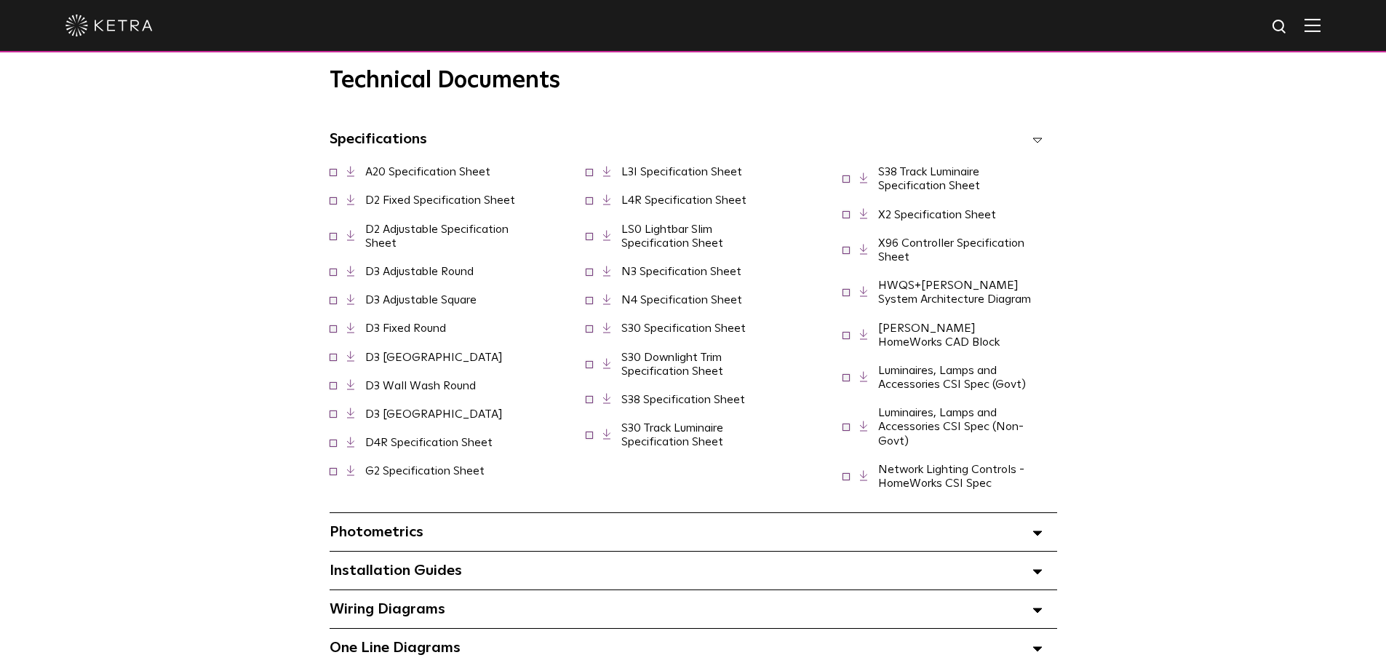
click at [1036, 143] on icon at bounding box center [1037, 140] width 10 height 5
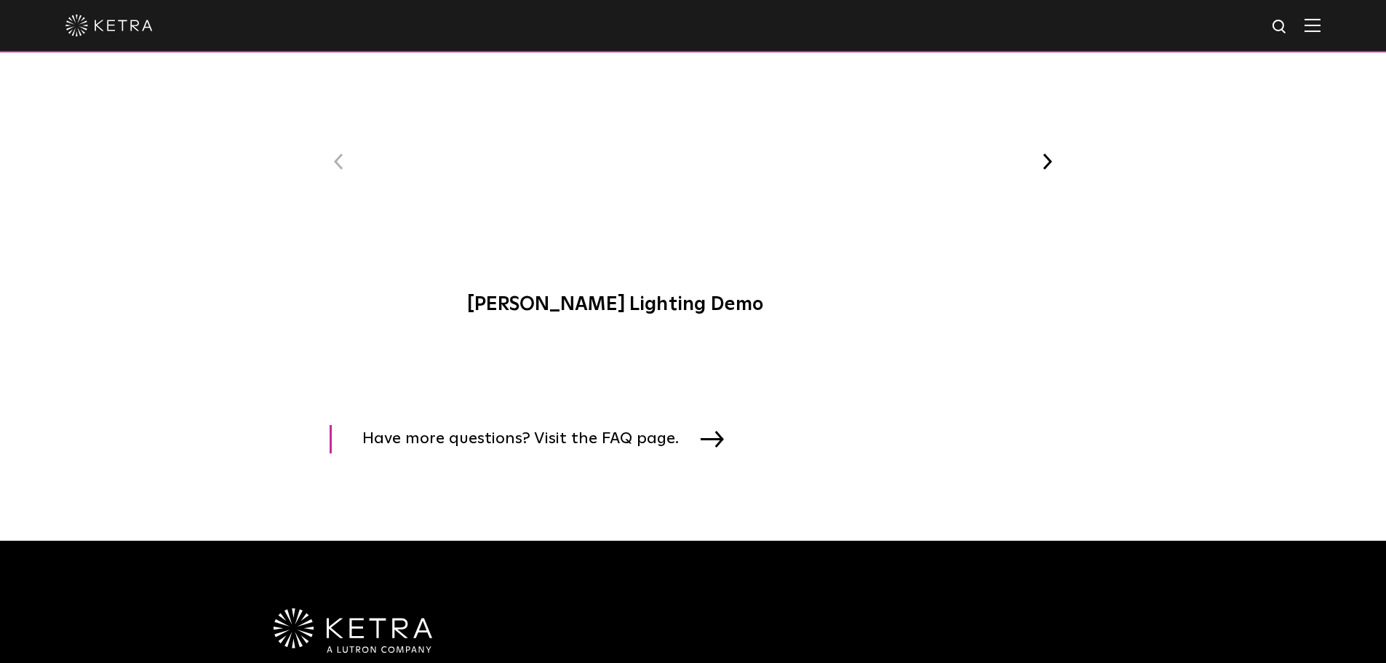
scroll to position [1965, 0]
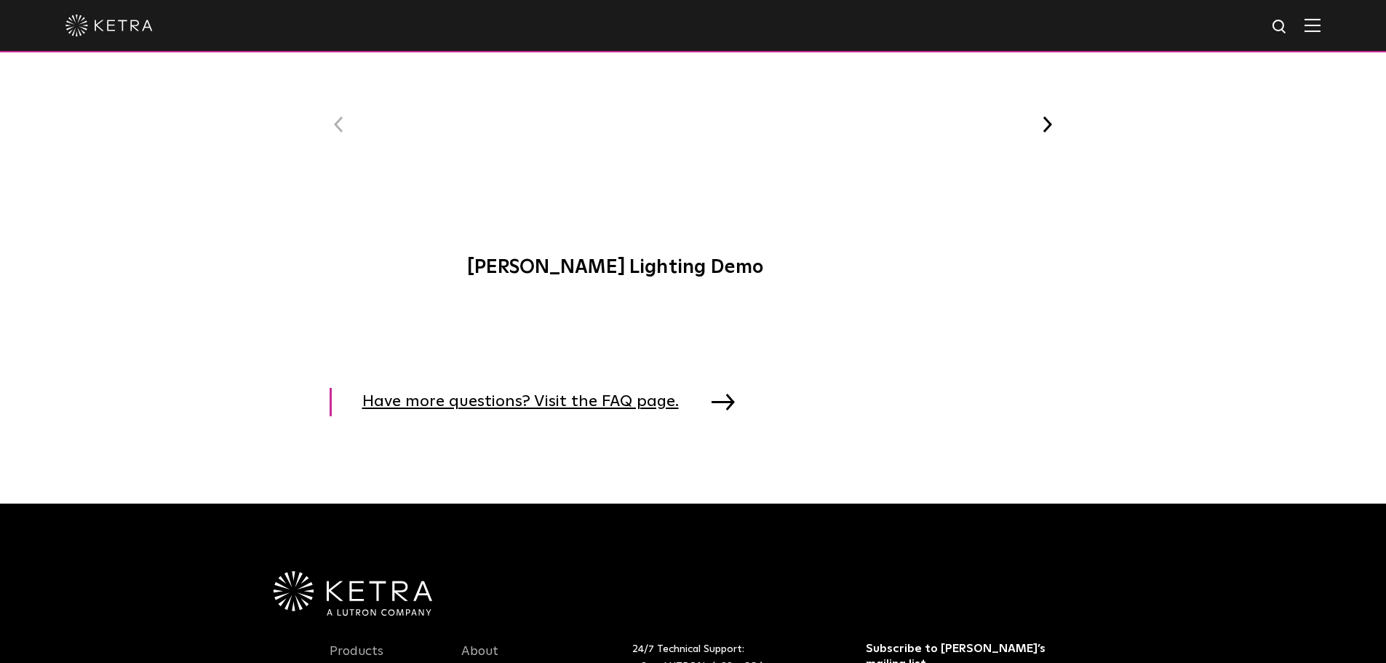
click at [658, 416] on span "Have more questions? Visit the FAQ page." at bounding box center [531, 402] width 338 height 28
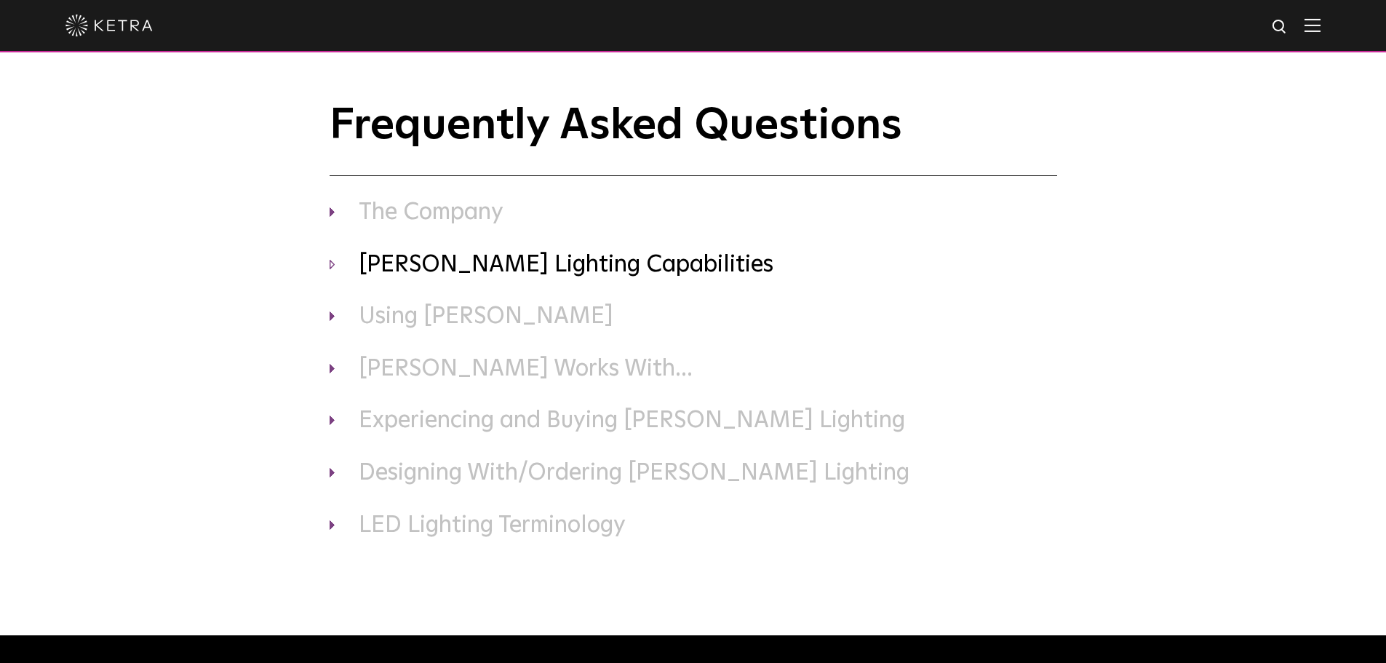
click at [493, 274] on h3 "[PERSON_NAME] Lighting Capabilities" at bounding box center [694, 265] width 728 height 31
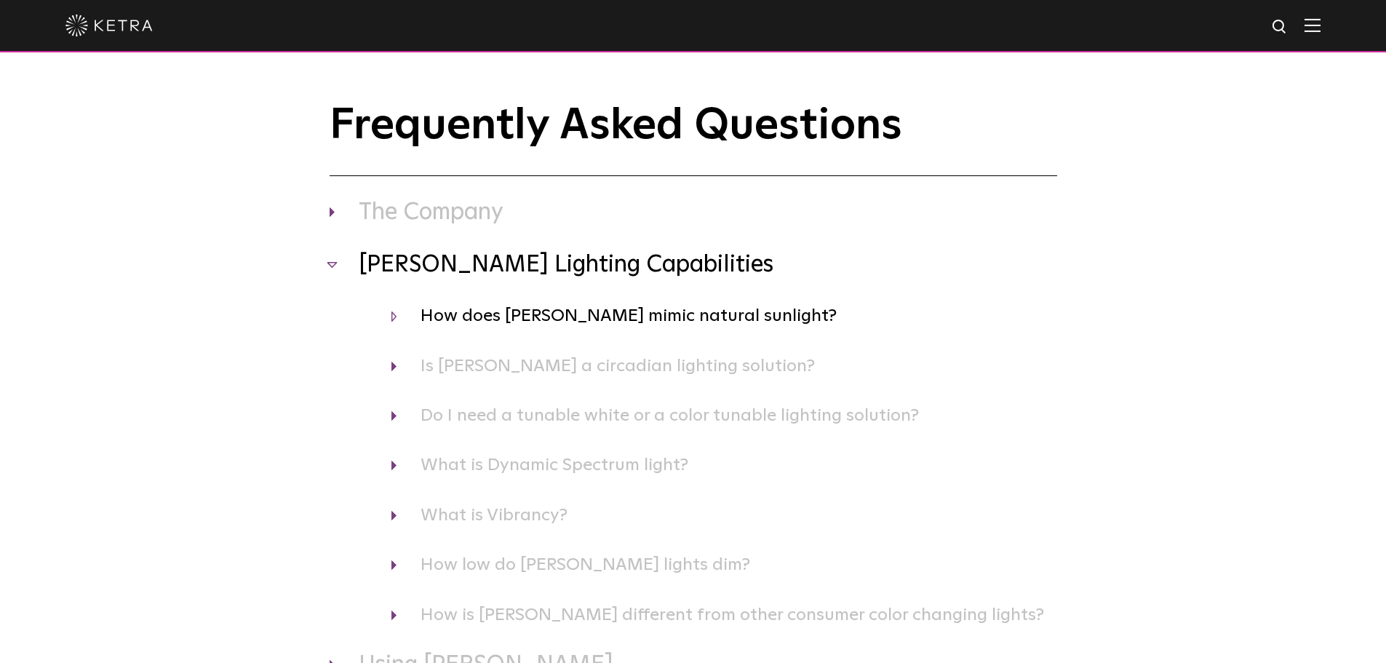
click at [504, 323] on h4 "How does [PERSON_NAME] mimic natural sunlight?" at bounding box center [724, 316] width 666 height 28
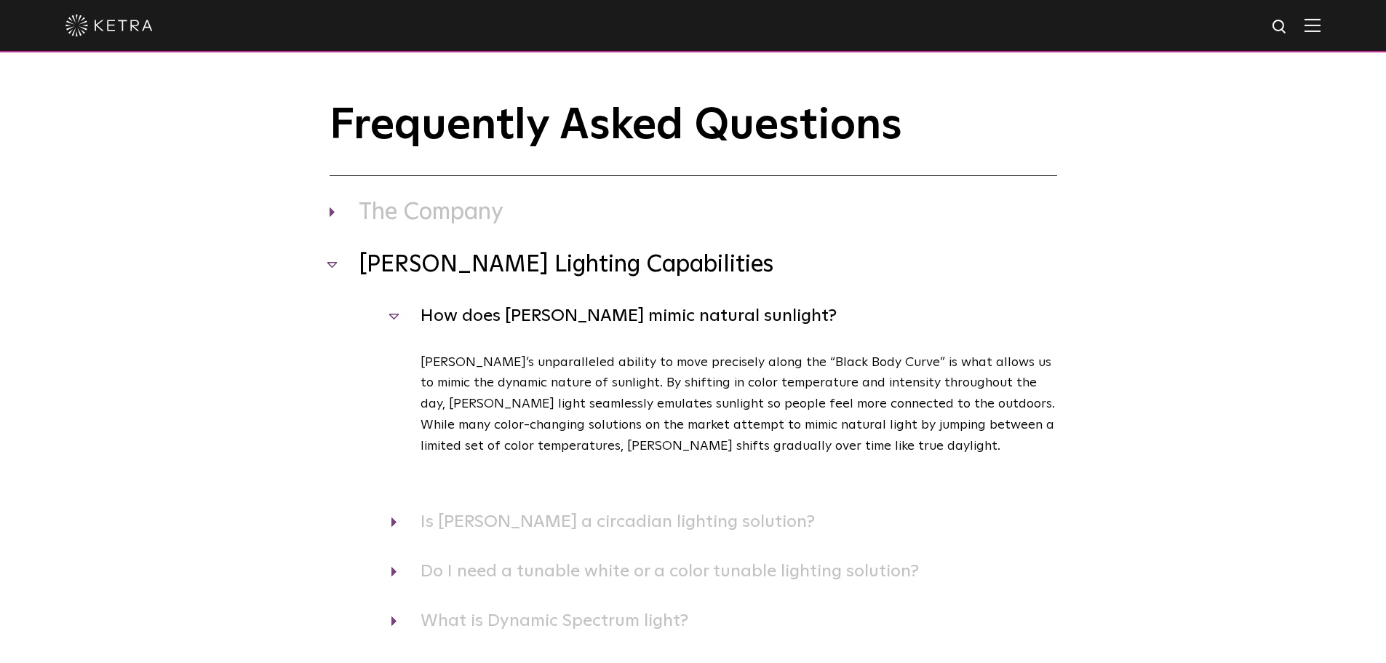
click at [506, 318] on h4 "How does [PERSON_NAME] mimic natural sunlight?" at bounding box center [724, 316] width 666 height 28
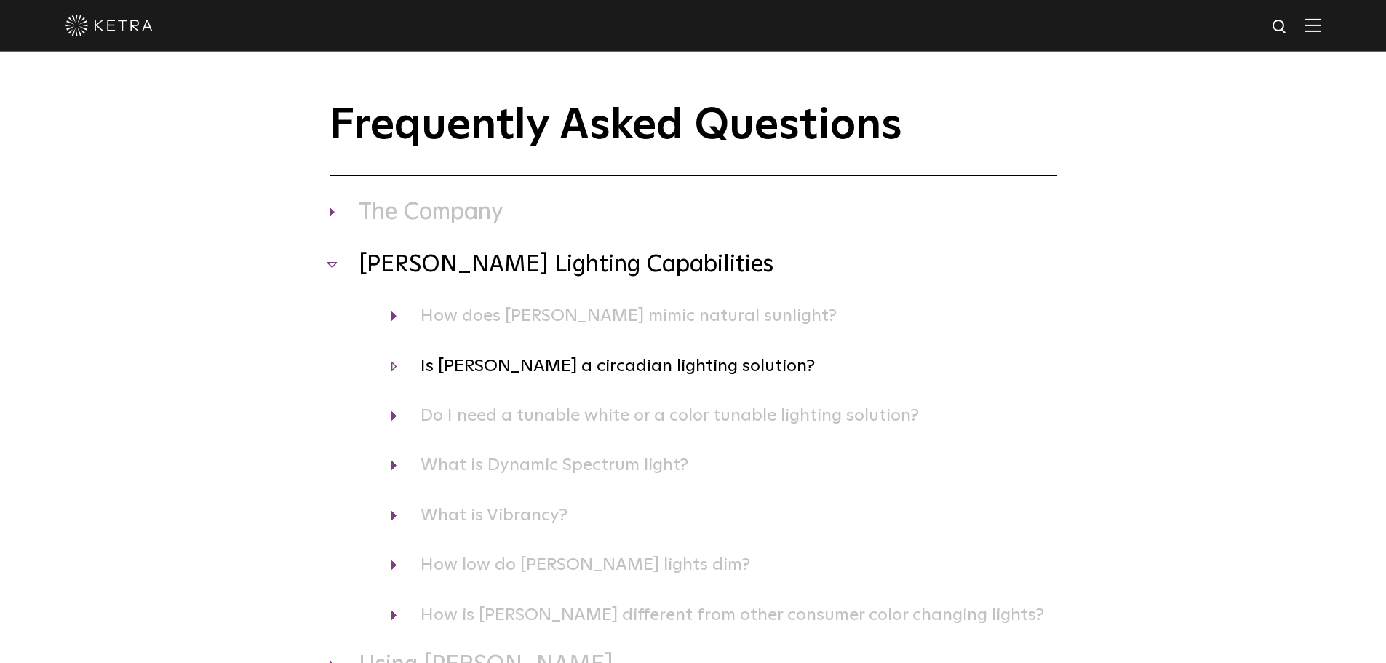
click at [499, 364] on h4 "Is [PERSON_NAME] a circadian lighting solution?" at bounding box center [724, 366] width 666 height 28
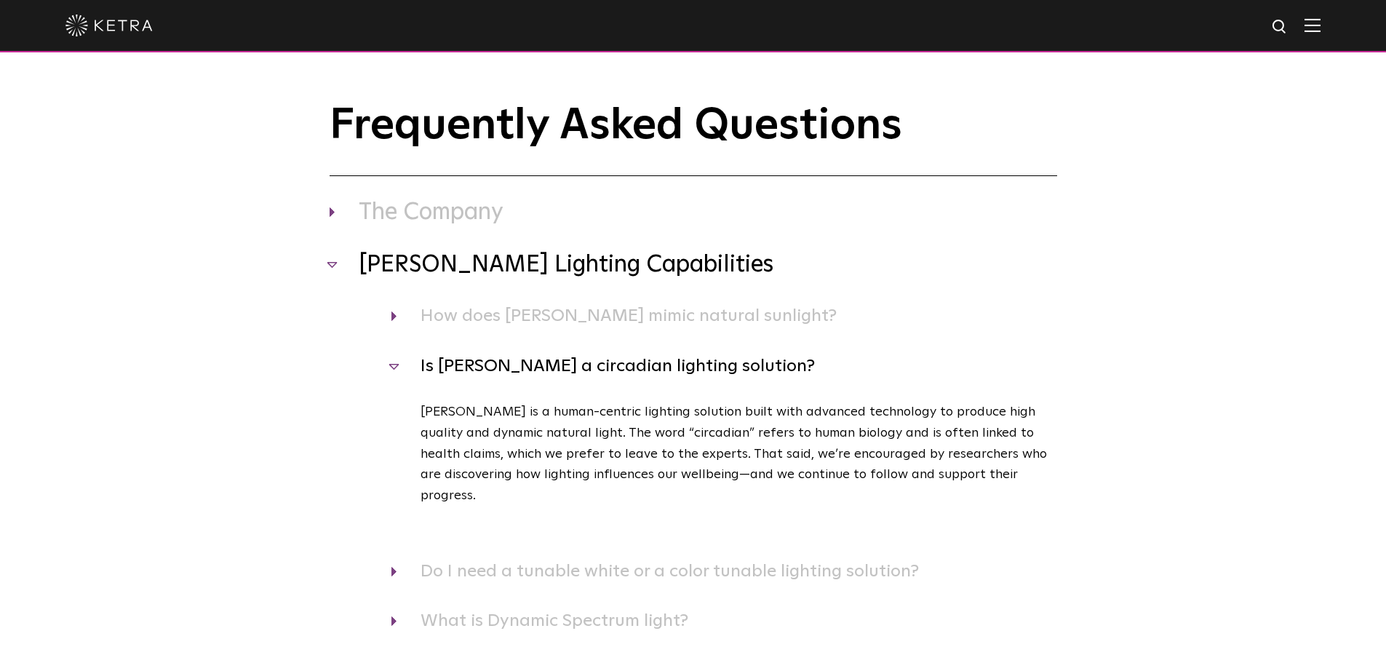
click at [505, 373] on h4 "Is [PERSON_NAME] a circadian lighting solution?" at bounding box center [724, 366] width 666 height 28
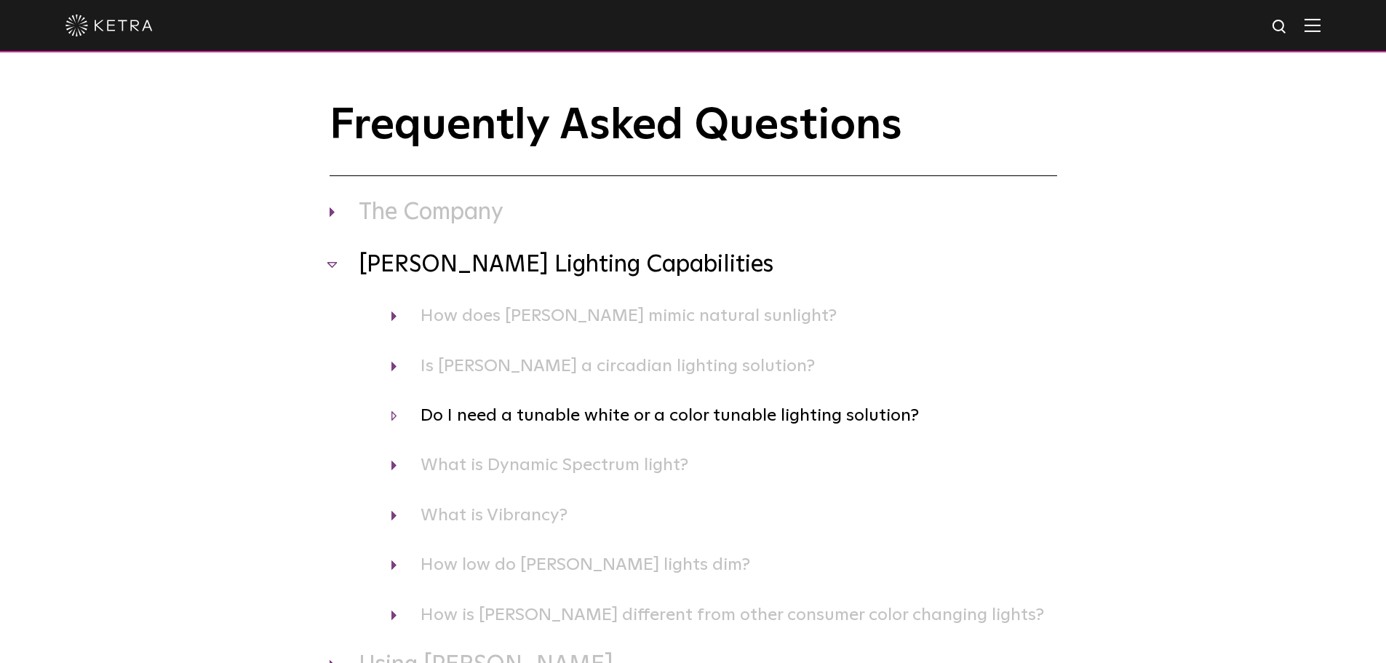
click at [520, 418] on h4 "Do I need a tunable white or a color tunable lighting solution?" at bounding box center [724, 416] width 666 height 28
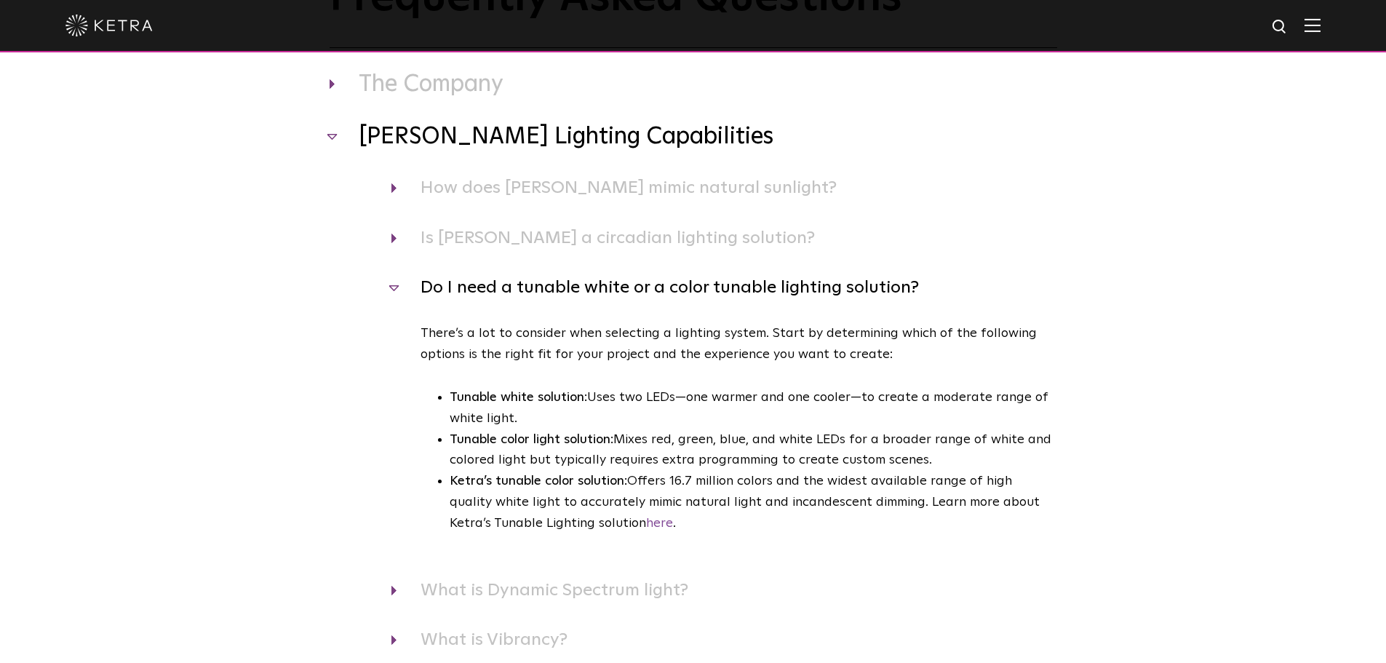
scroll to position [146, 0]
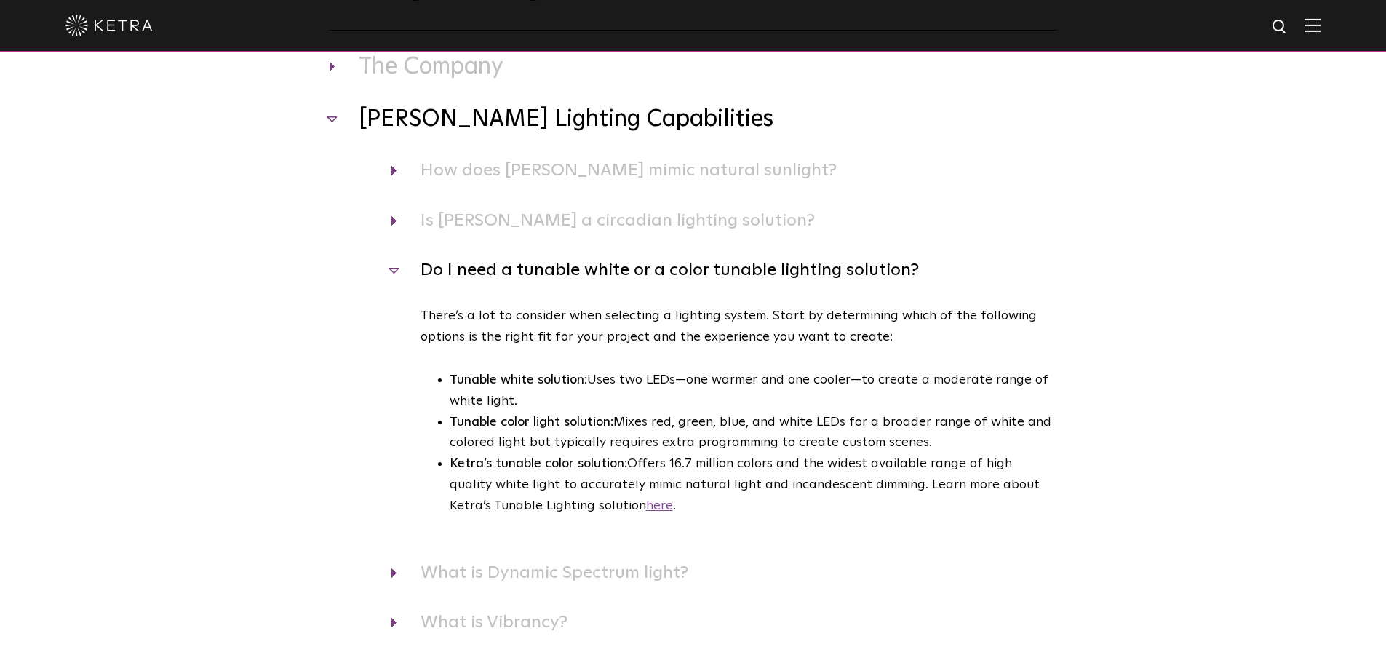
click at [646, 512] on link "here" at bounding box center [659, 505] width 27 height 13
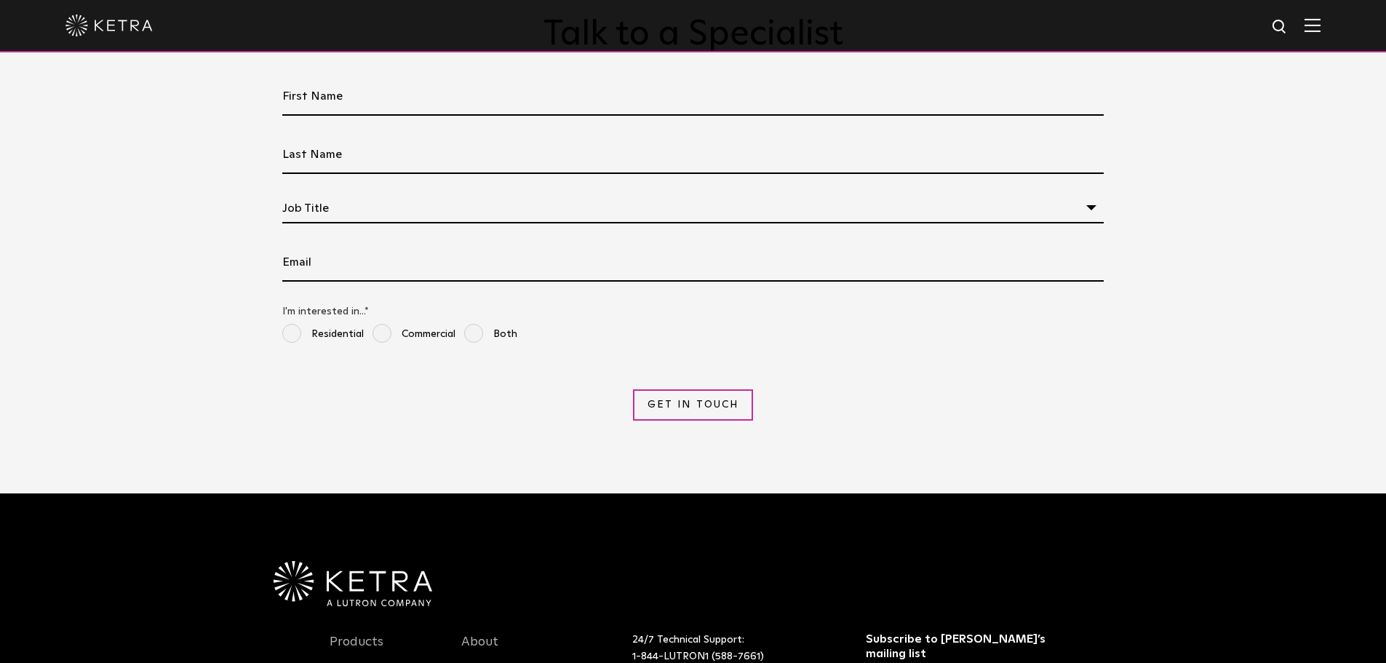
scroll to position [3056, 0]
